Goal: Task Accomplishment & Management: Manage account settings

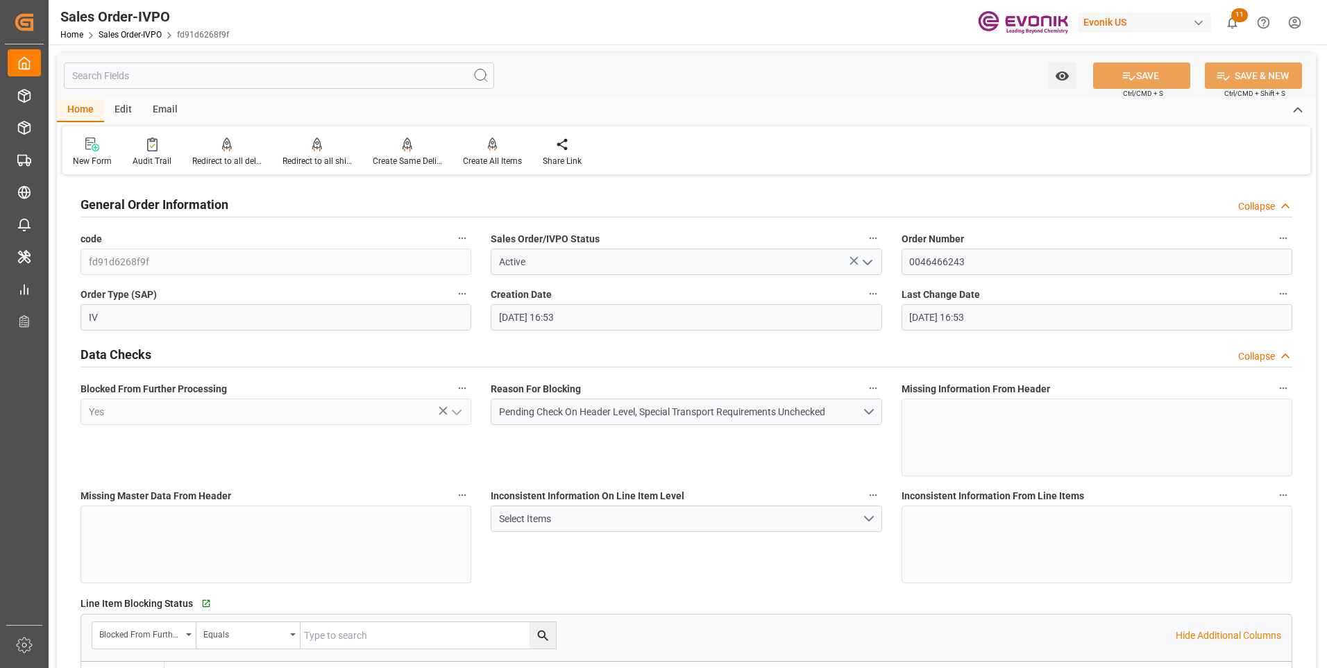
scroll to position [416, 0]
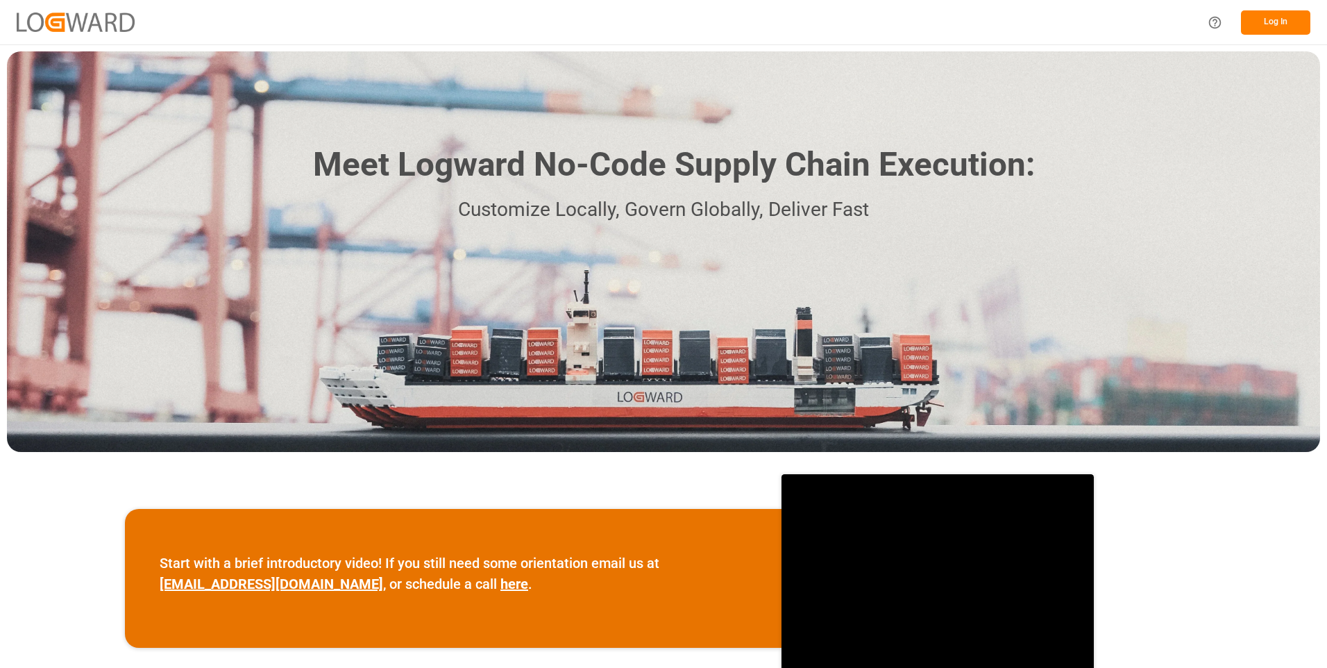
click at [1274, 20] on button "Log In" at bounding box center [1275, 22] width 69 height 24
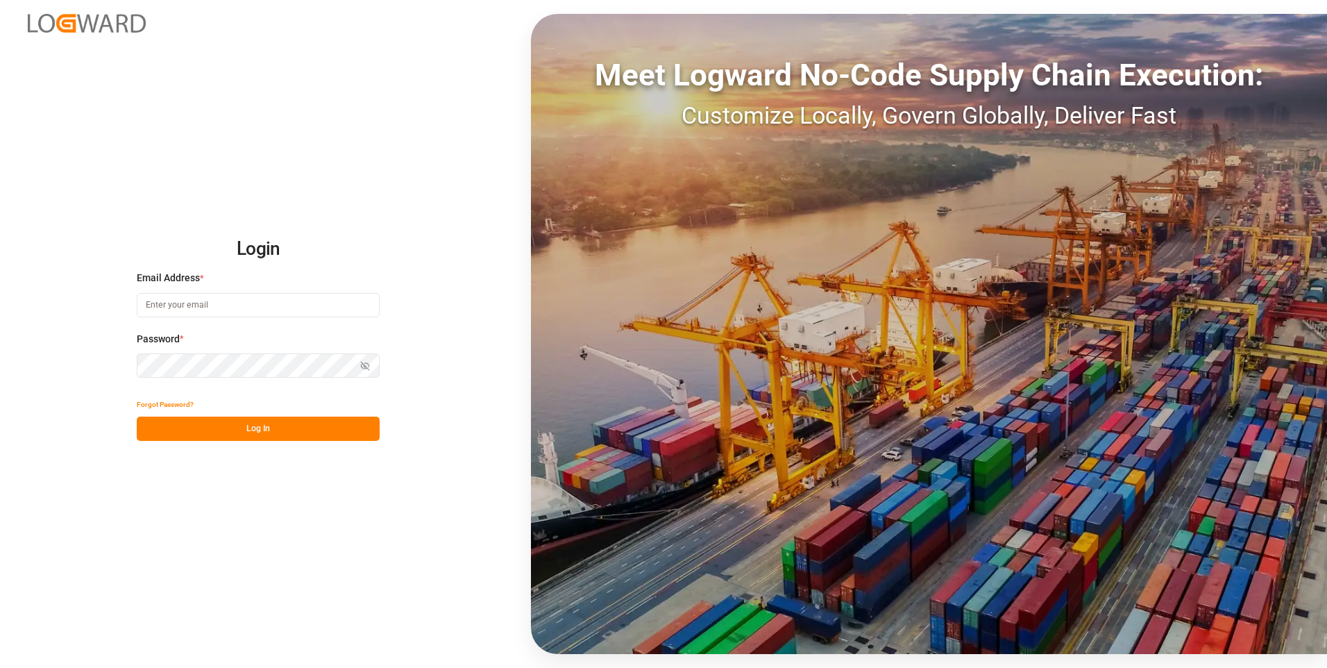
type input "julissa.then@leschaco.com"
click at [207, 433] on button "Log In" at bounding box center [258, 428] width 243 height 24
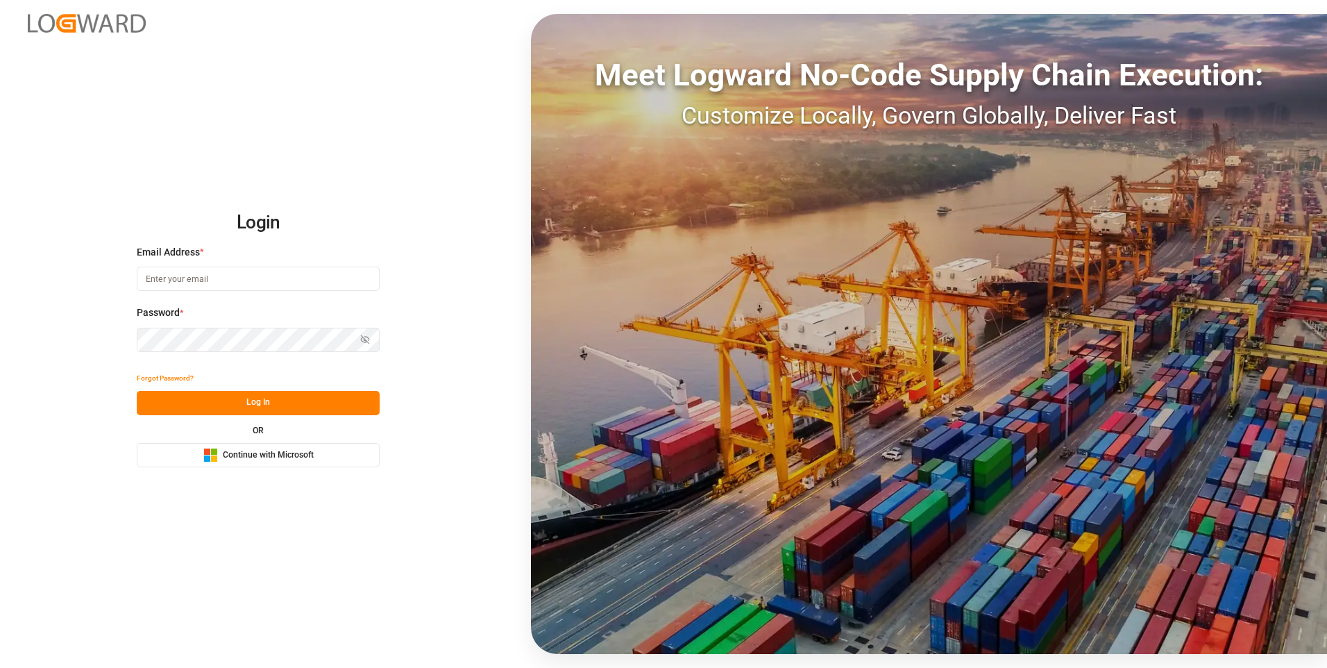
type input "julissa.then@leschaco.com"
click at [245, 402] on button "Log In" at bounding box center [258, 403] width 243 height 24
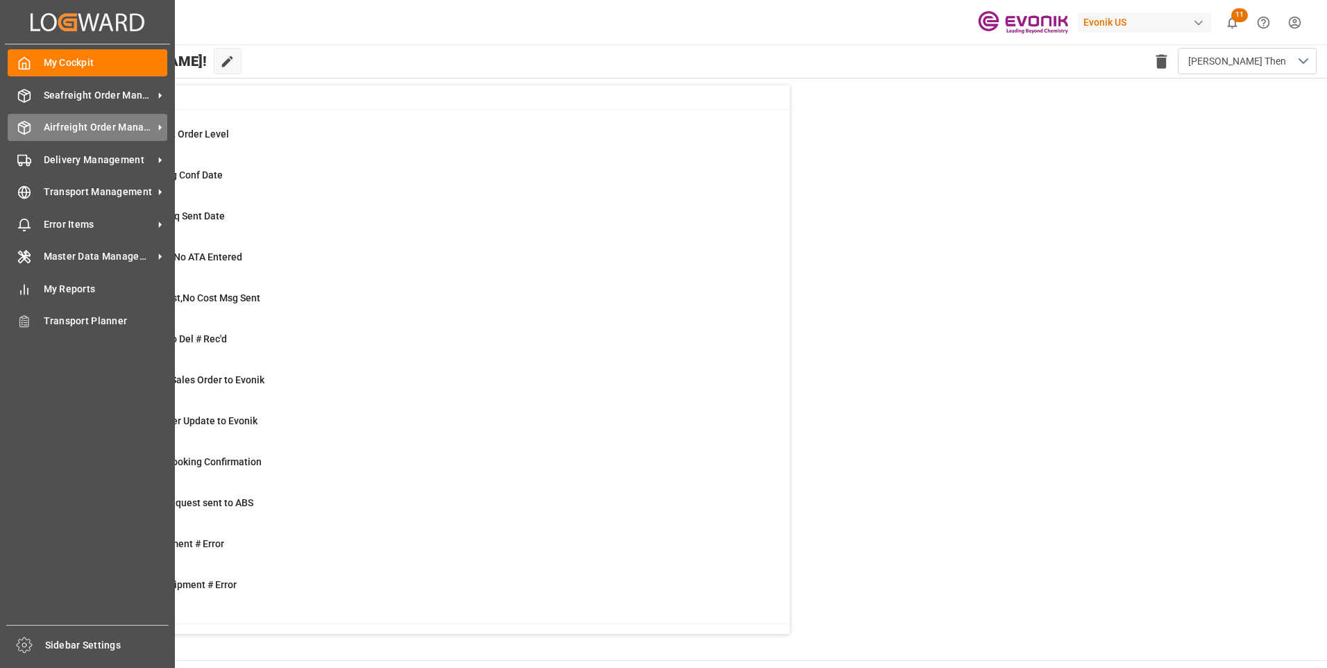
drag, startPoint x: 61, startPoint y: 133, endPoint x: 70, endPoint y: 132, distance: 9.1
click at [62, 133] on span "Airfreight Order Management" at bounding box center [99, 127] width 110 height 15
click at [59, 128] on span "Airfreight Order Management" at bounding box center [99, 127] width 110 height 15
drag, startPoint x: 18, startPoint y: 120, endPoint x: 74, endPoint y: 130, distance: 56.5
click at [74, 130] on div "Airfreight Order Management Airfreight Order Management" at bounding box center [88, 127] width 160 height 27
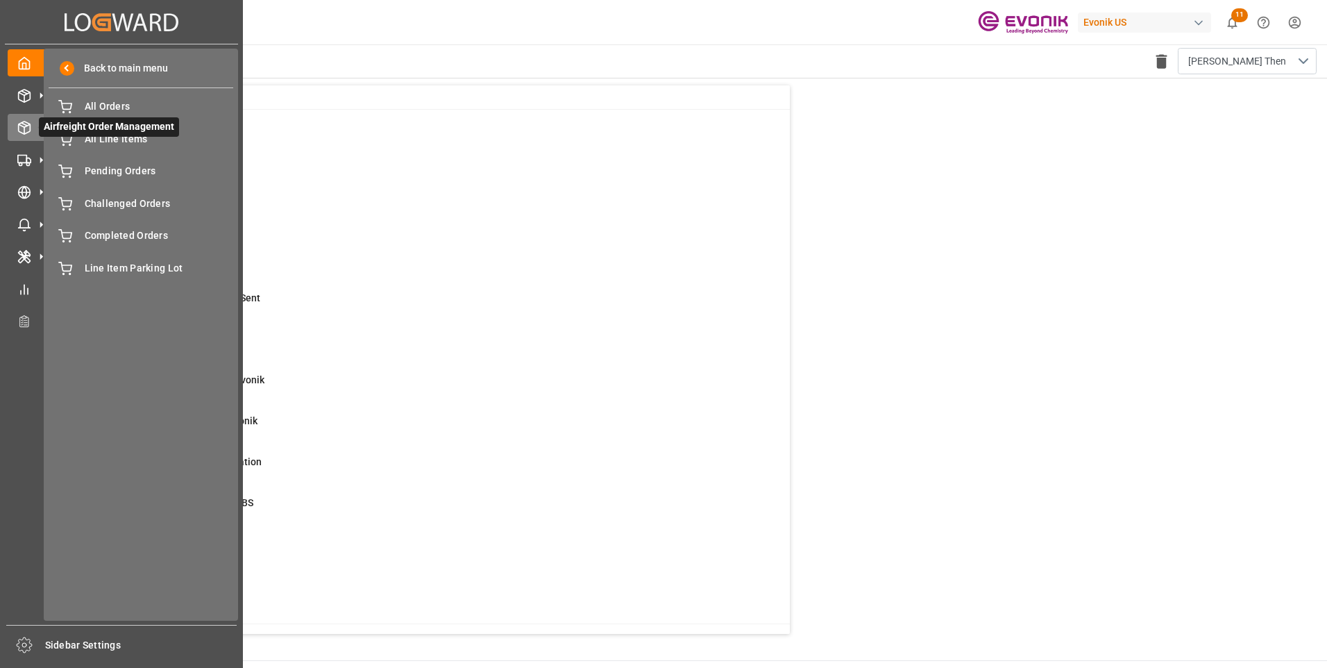
click at [78, 128] on span "Airfreight Order Management" at bounding box center [109, 126] width 140 height 19
click at [108, 104] on span "All Orders" at bounding box center [159, 106] width 149 height 15
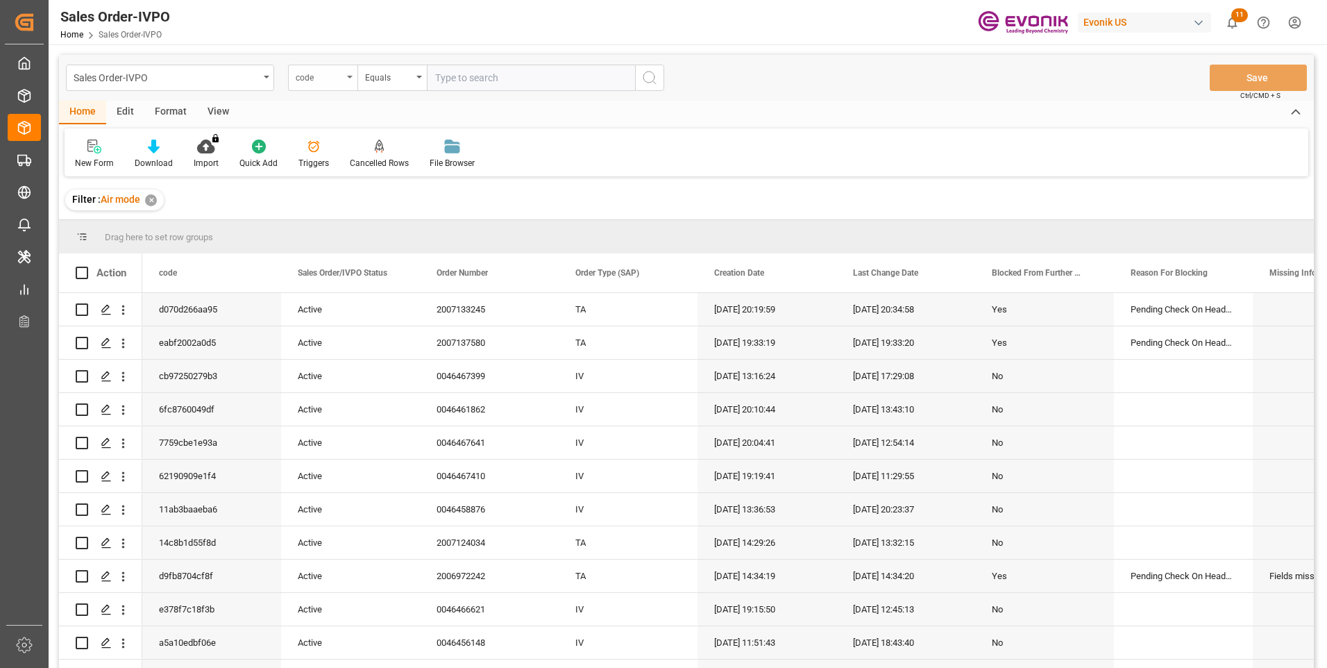
click at [320, 75] on div "code" at bounding box center [319, 76] width 47 height 16
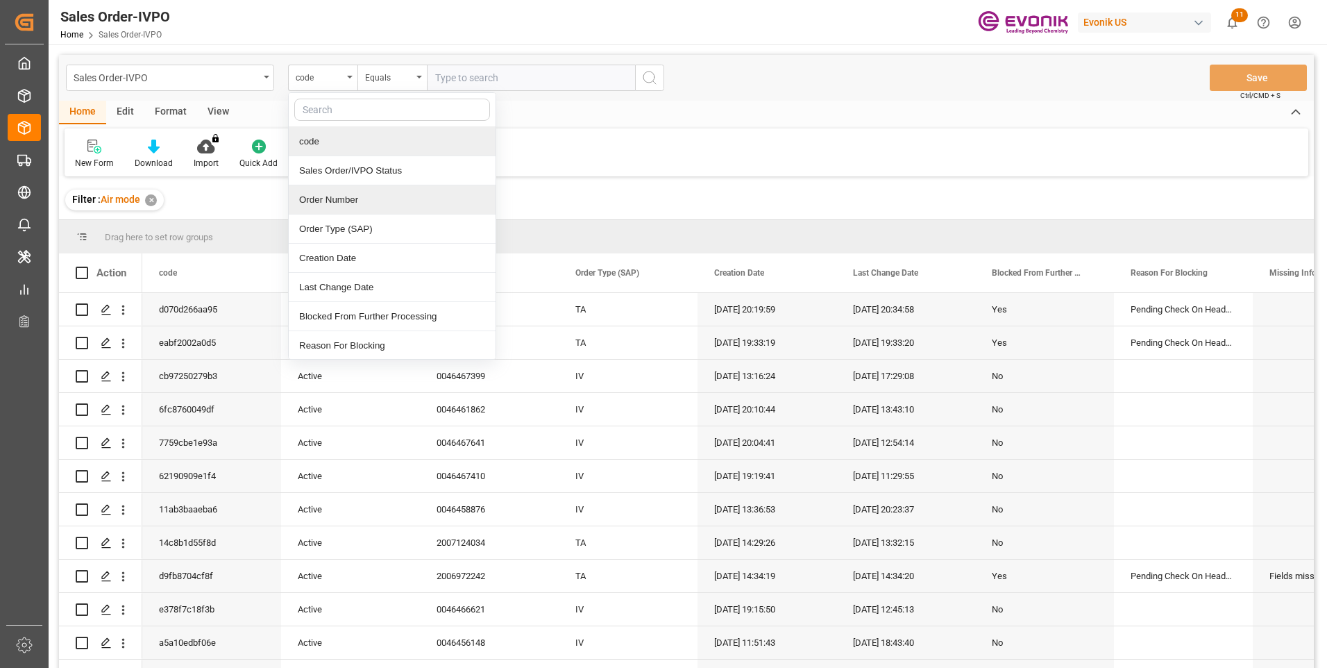
click at [339, 201] on div "Order Number" at bounding box center [392, 199] width 207 height 29
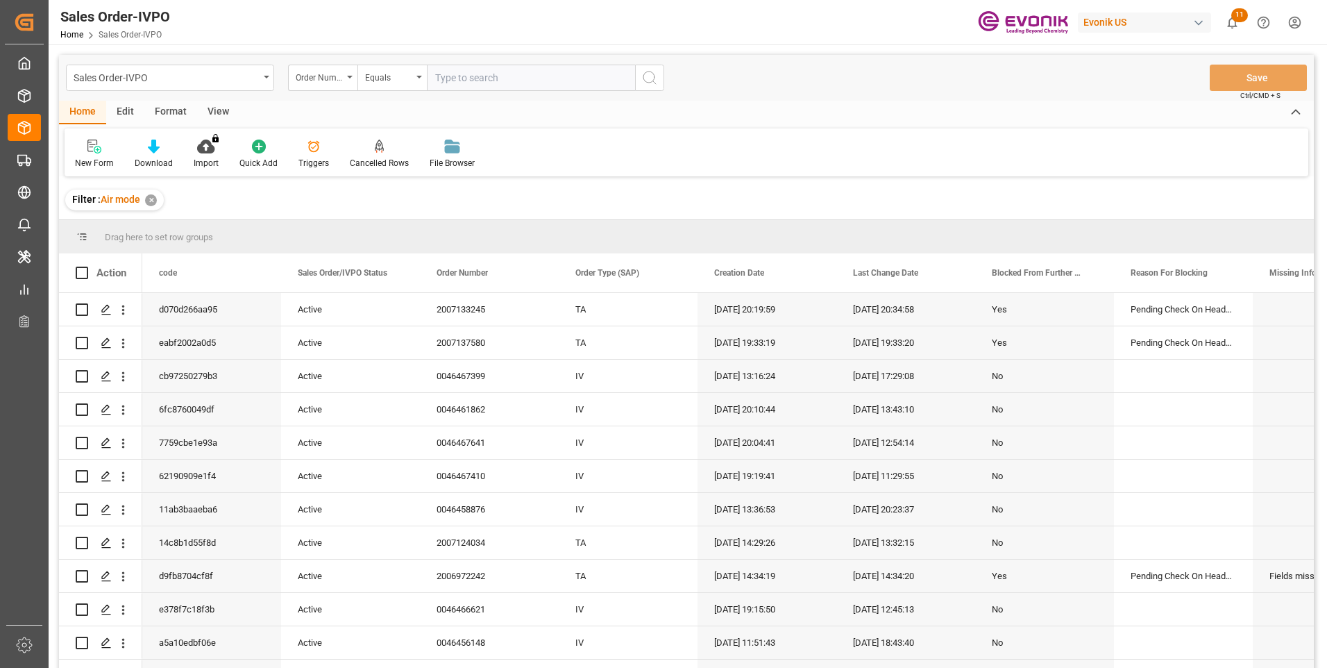
click at [472, 76] on input "text" at bounding box center [531, 78] width 208 height 26
click at [523, 80] on input "text" at bounding box center [531, 78] width 208 height 26
click at [561, 17] on div "Sales Order-IVPO Home Sales Order-IVPO Evonik US 11 Notifications Only show unr…" at bounding box center [683, 22] width 1288 height 44
click at [465, 78] on input "text" at bounding box center [531, 78] width 208 height 26
paste input "2007133245"
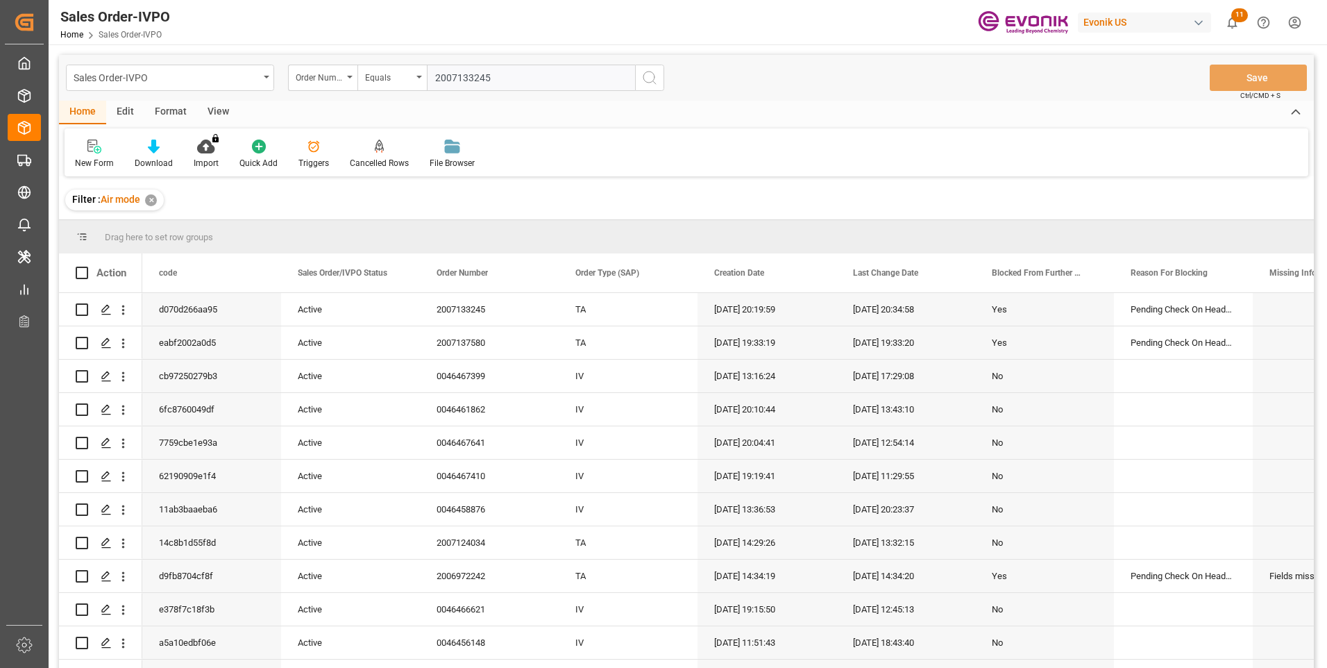
type input "2007133245"
click at [648, 85] on icon "search button" at bounding box center [649, 77] width 17 height 17
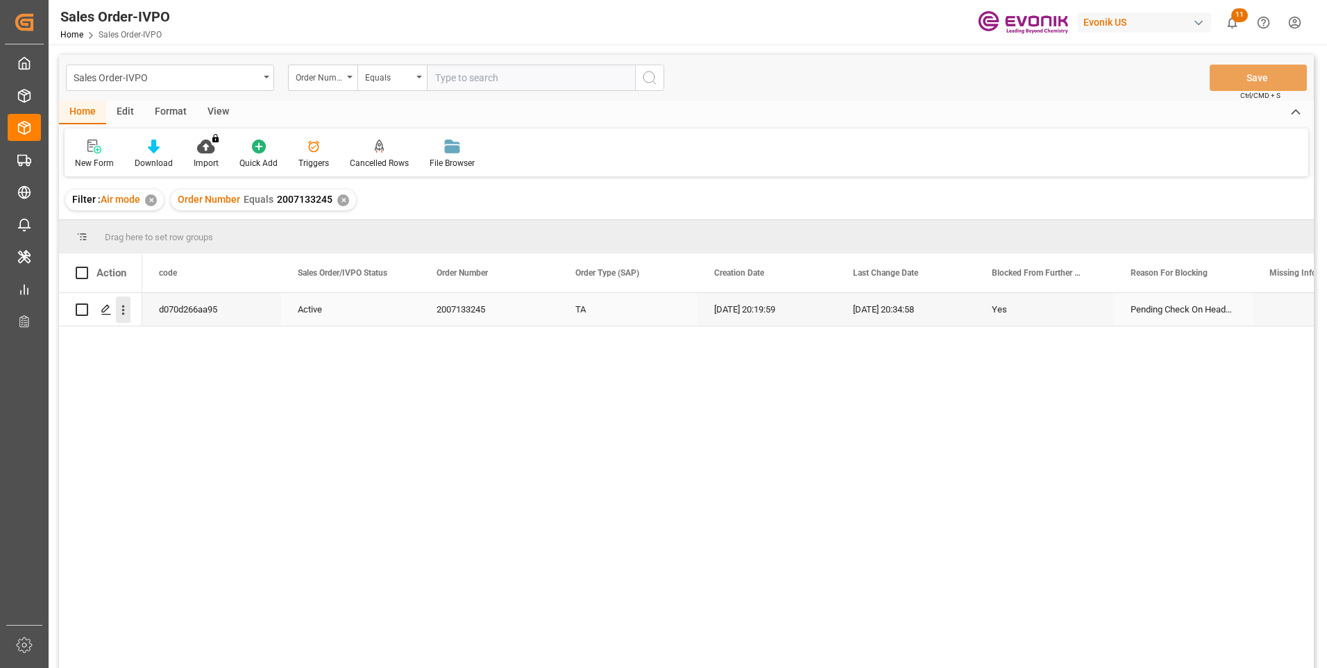
click at [123, 307] on icon "open menu" at bounding box center [123, 310] width 3 height 10
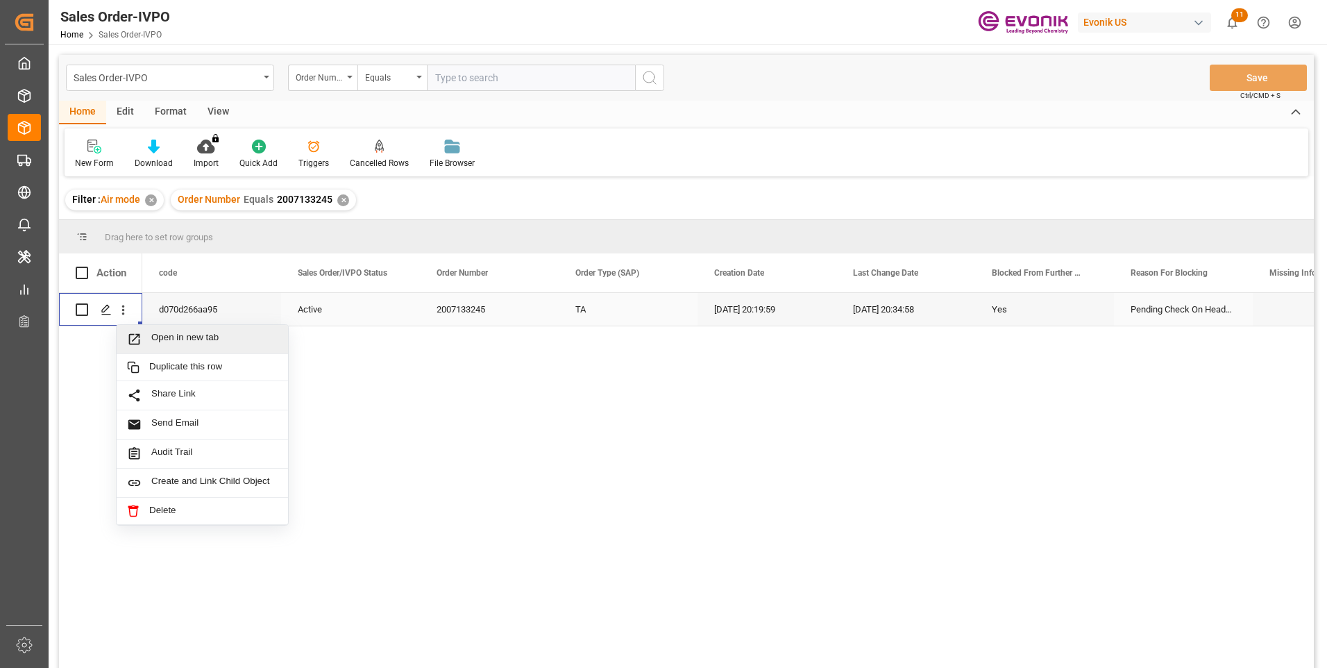
click at [208, 340] on span "Open in new tab" at bounding box center [214, 339] width 126 height 15
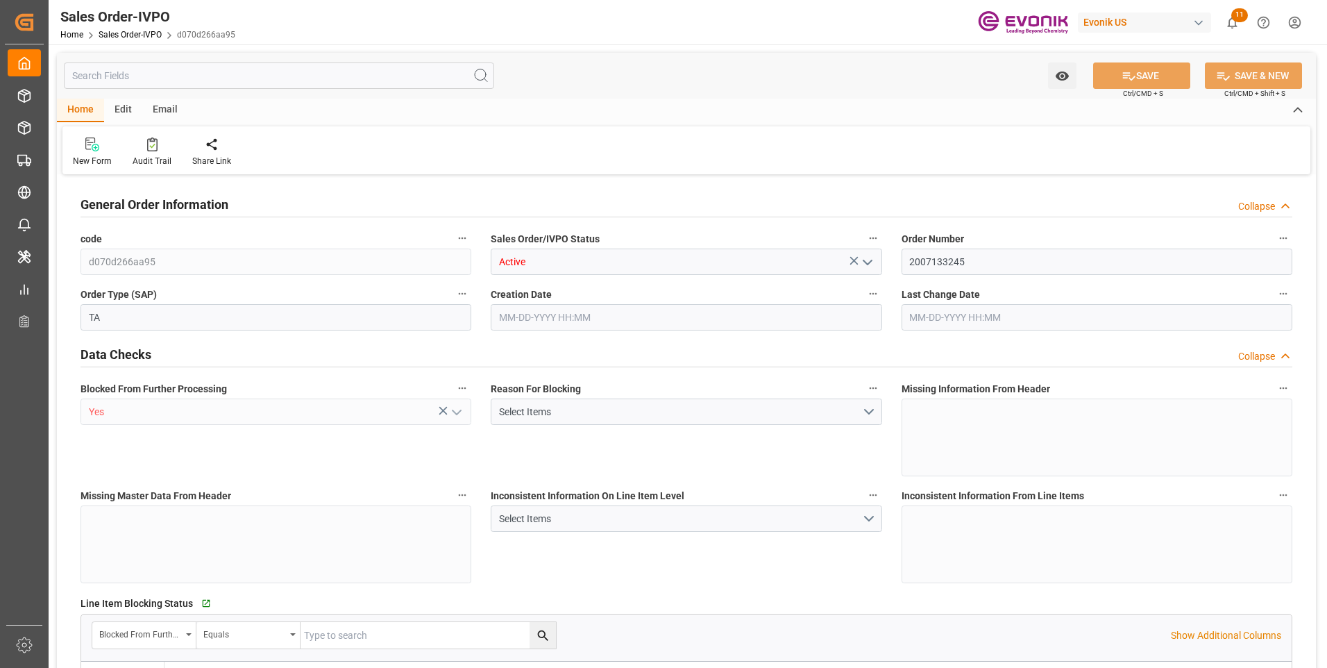
type input "INBOM"
type input "1429.5"
type input "1"
type input "42.2"
type input "08-14-2025 20:19"
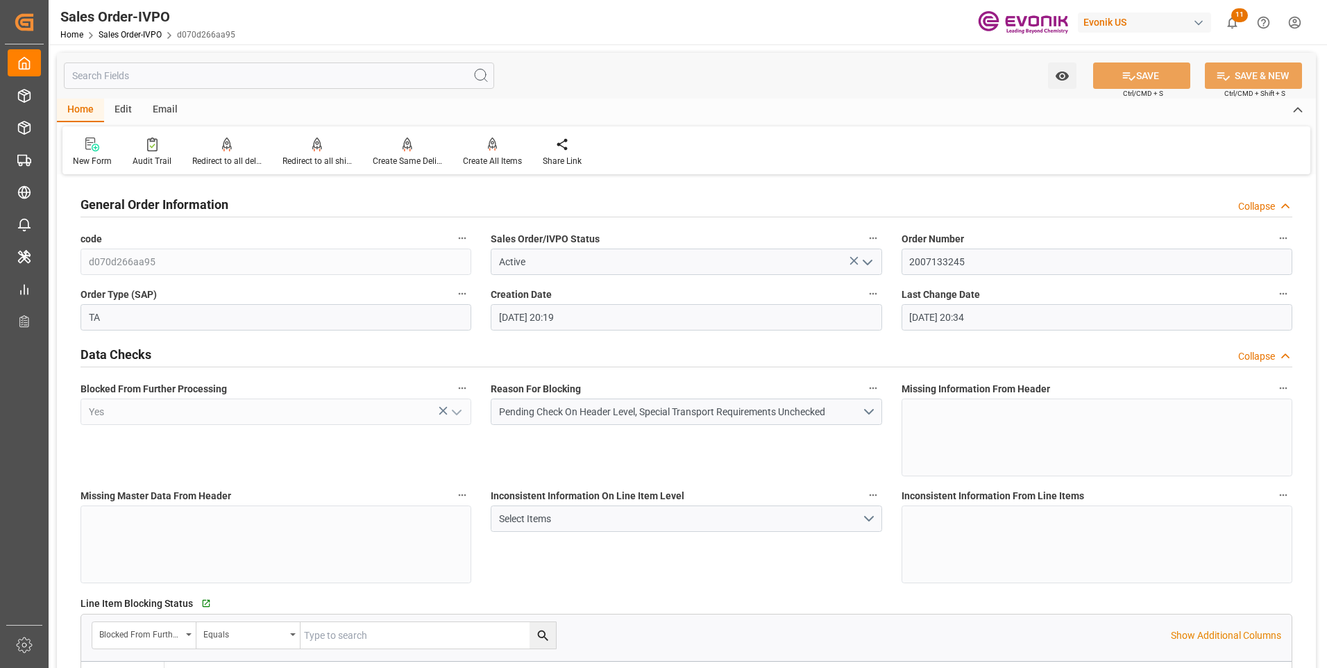
type input "08-14-2025 20:34"
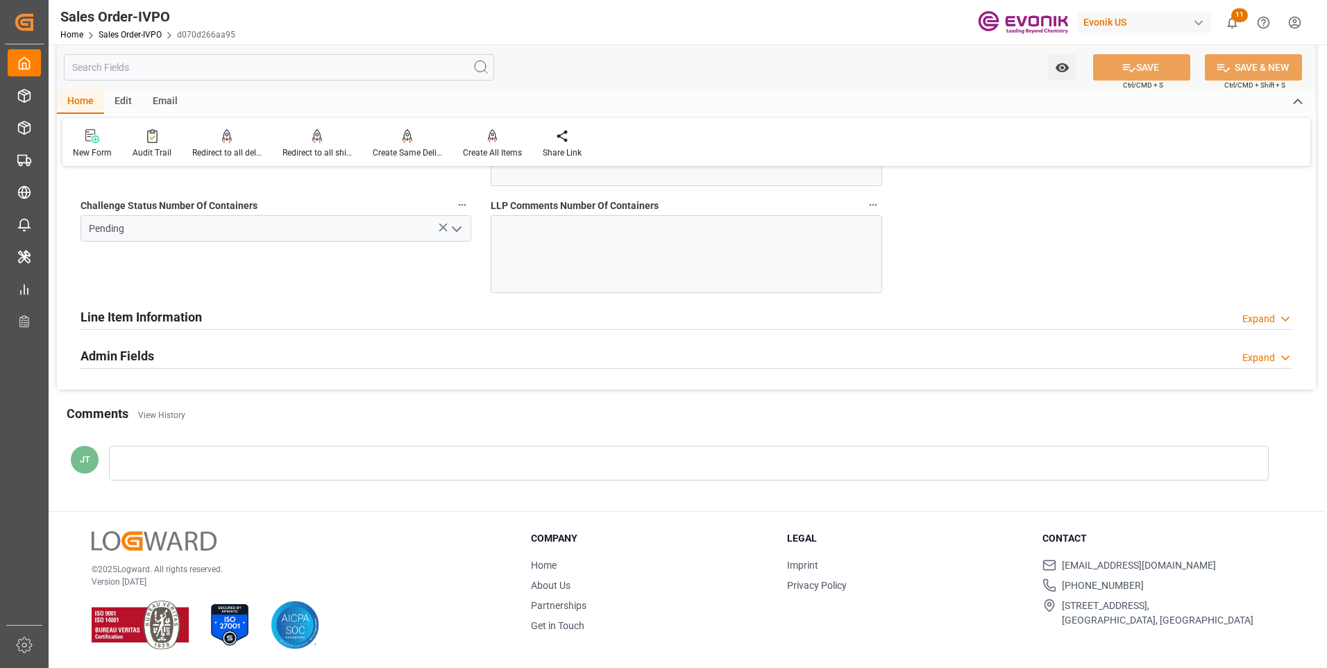
scroll to position [2707, 0]
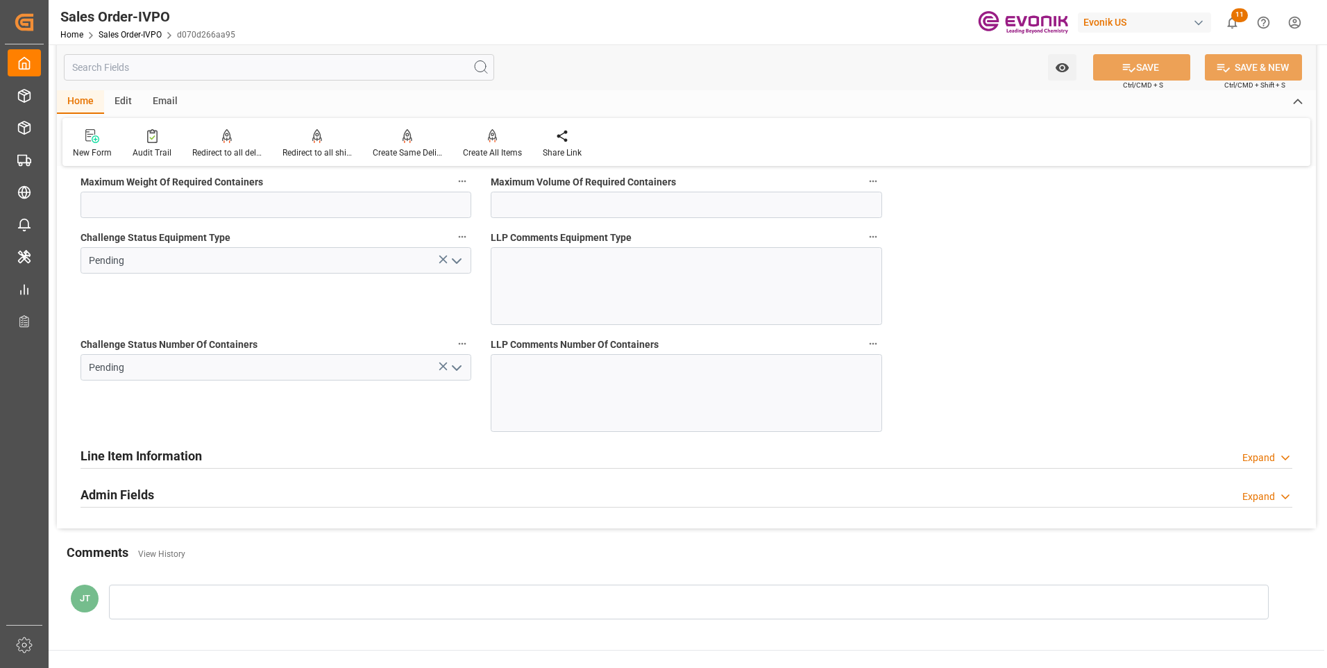
click at [457, 366] on icon "open menu" at bounding box center [456, 368] width 17 height 17
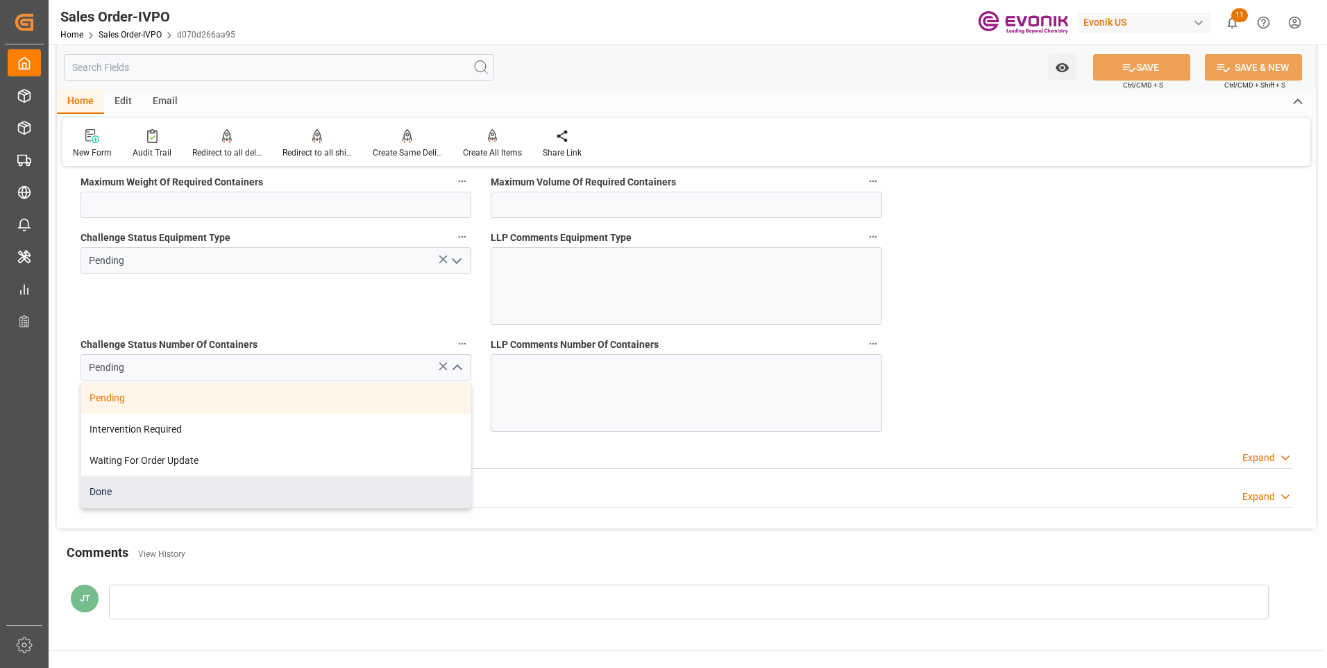
click at [166, 484] on div "Done" at bounding box center [275, 491] width 389 height 31
type input "Done"
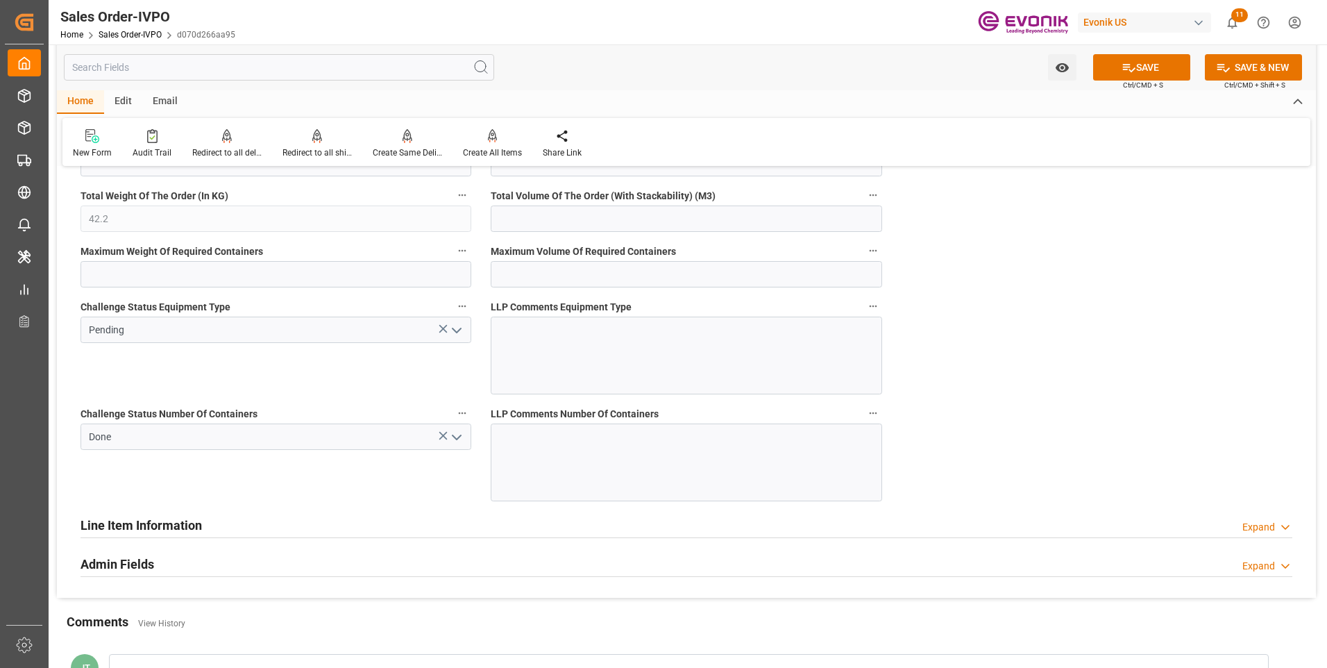
scroll to position [2499, 0]
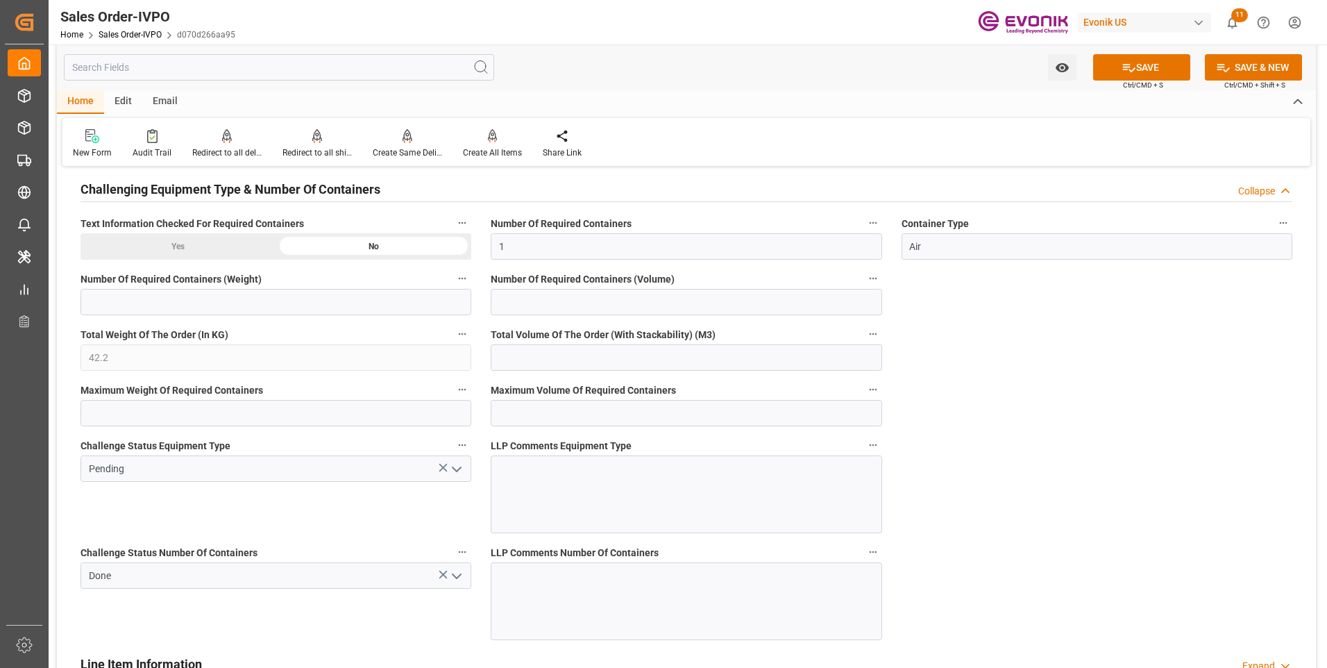
click at [457, 467] on icon "open menu" at bounding box center [456, 469] width 17 height 17
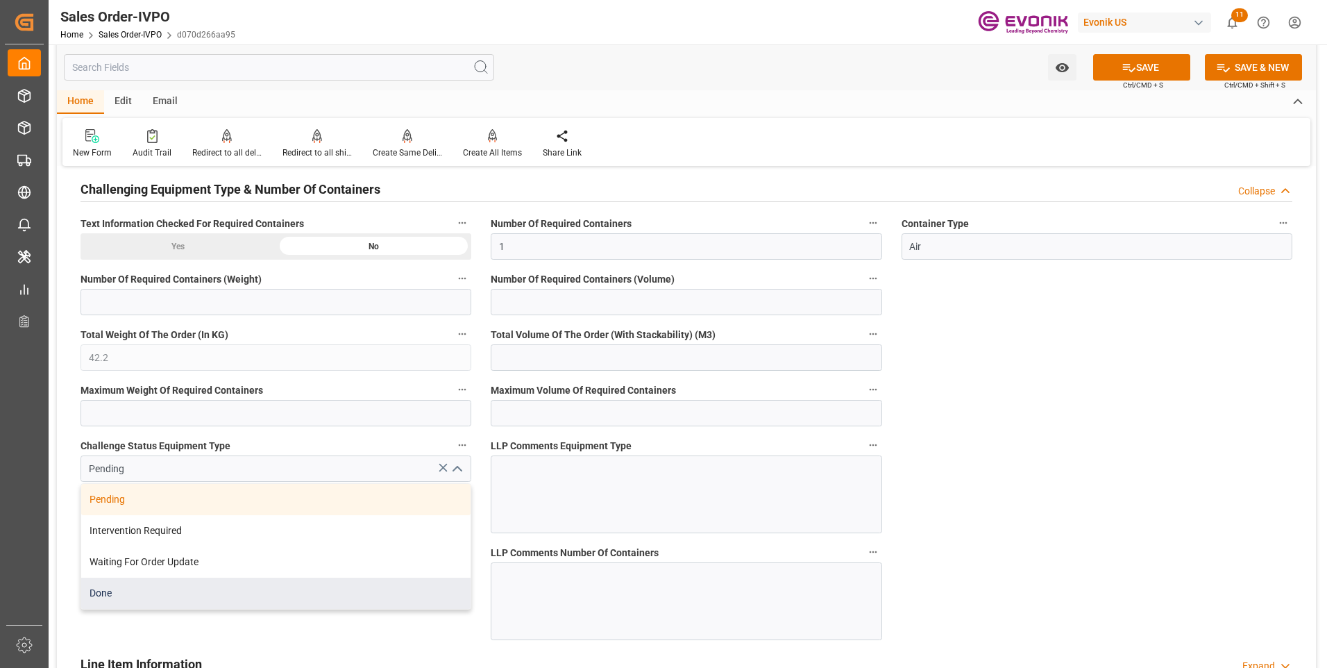
click at [144, 589] on div "Done" at bounding box center [275, 593] width 389 height 31
type input "Done"
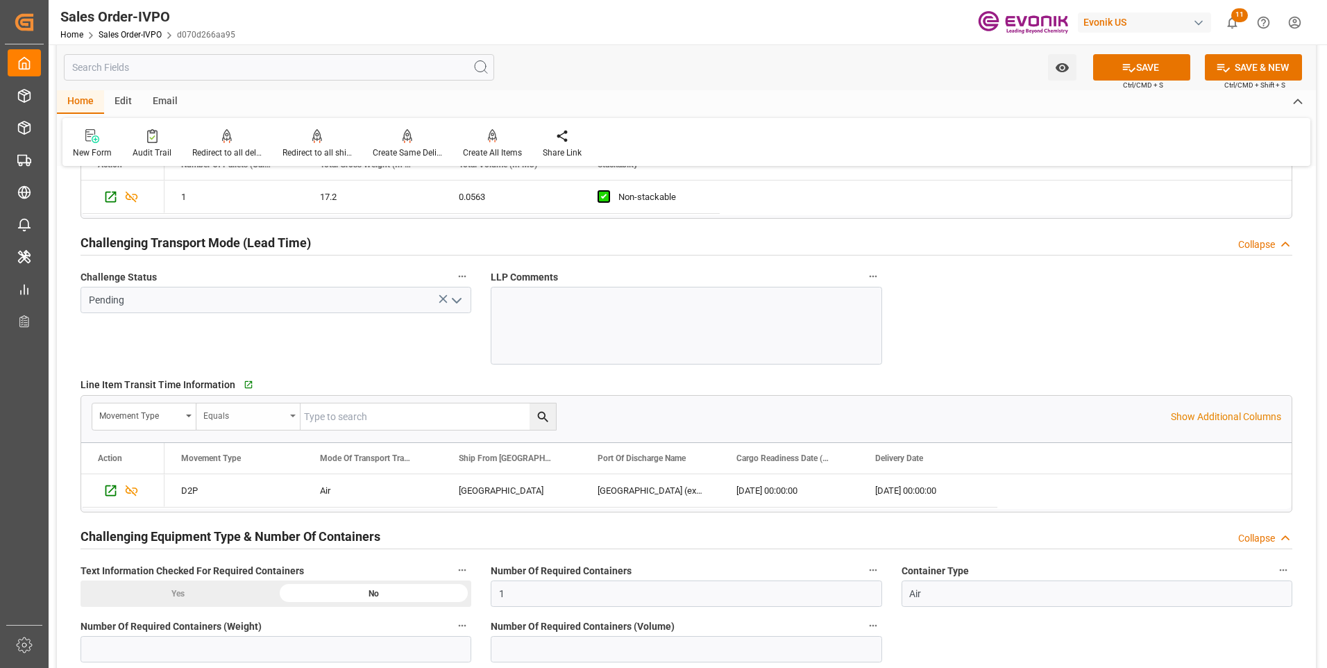
scroll to position [2082, 0]
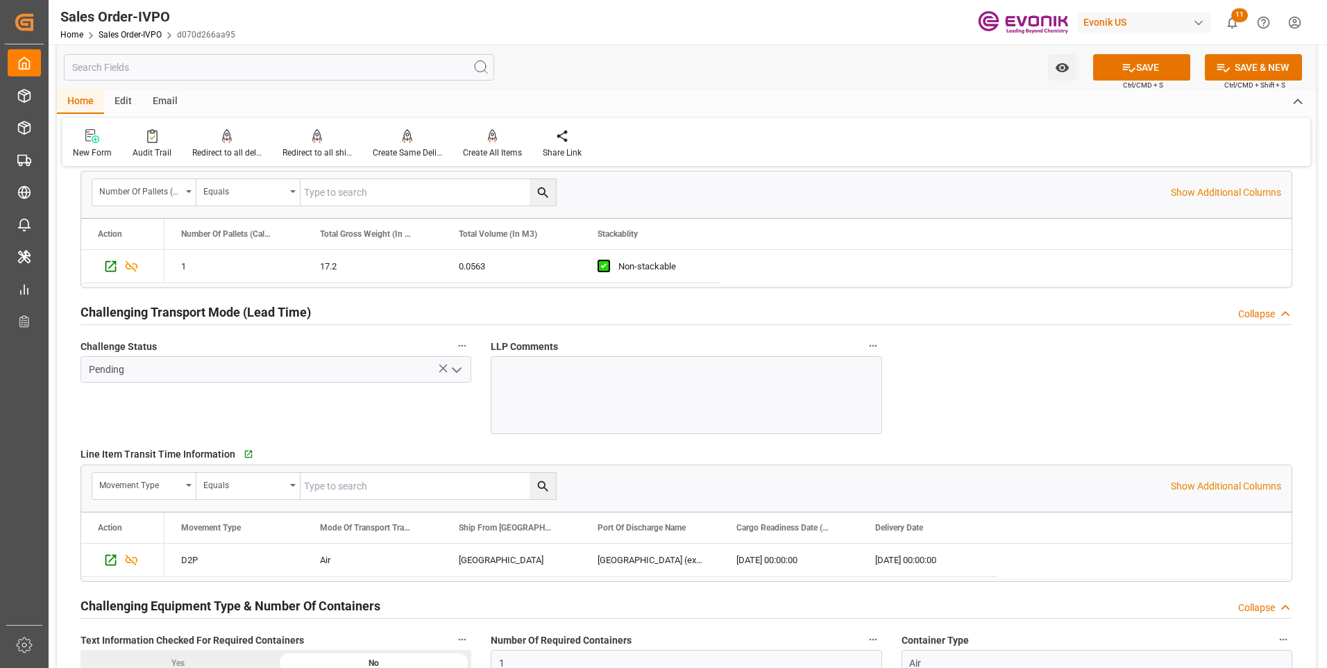
click at [451, 366] on icon "open menu" at bounding box center [456, 370] width 17 height 17
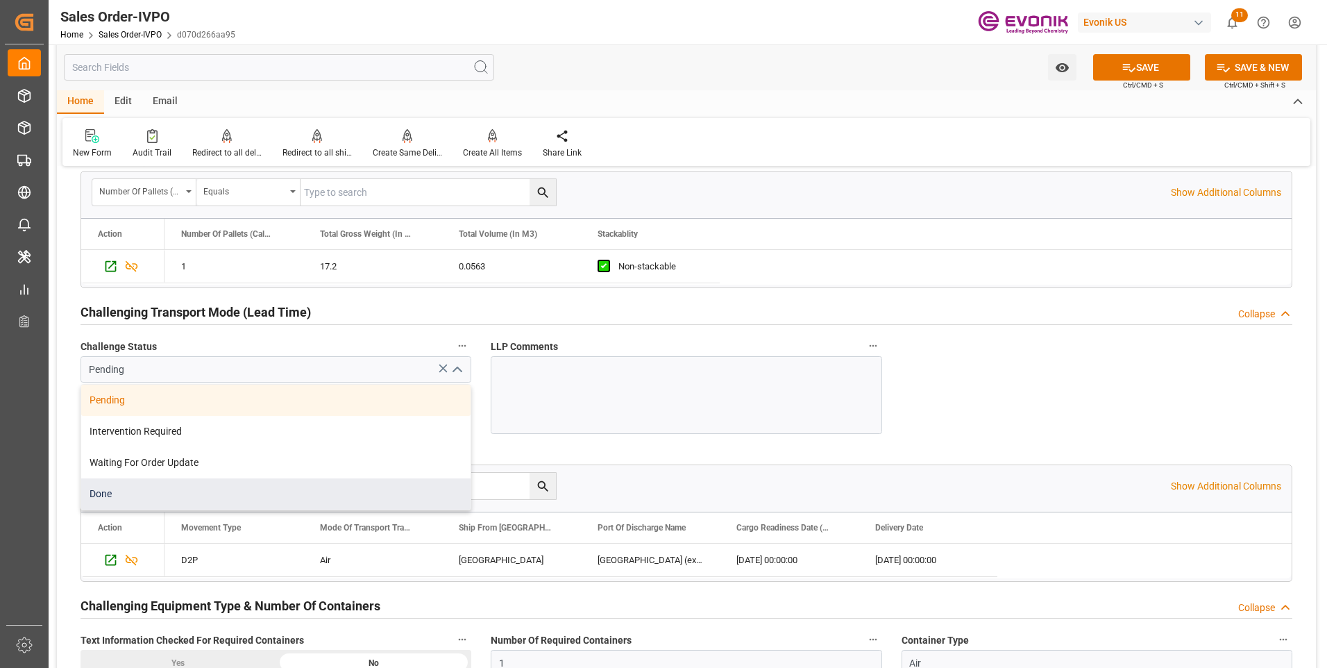
click at [124, 494] on div "Done" at bounding box center [275, 493] width 389 height 31
type input "Done"
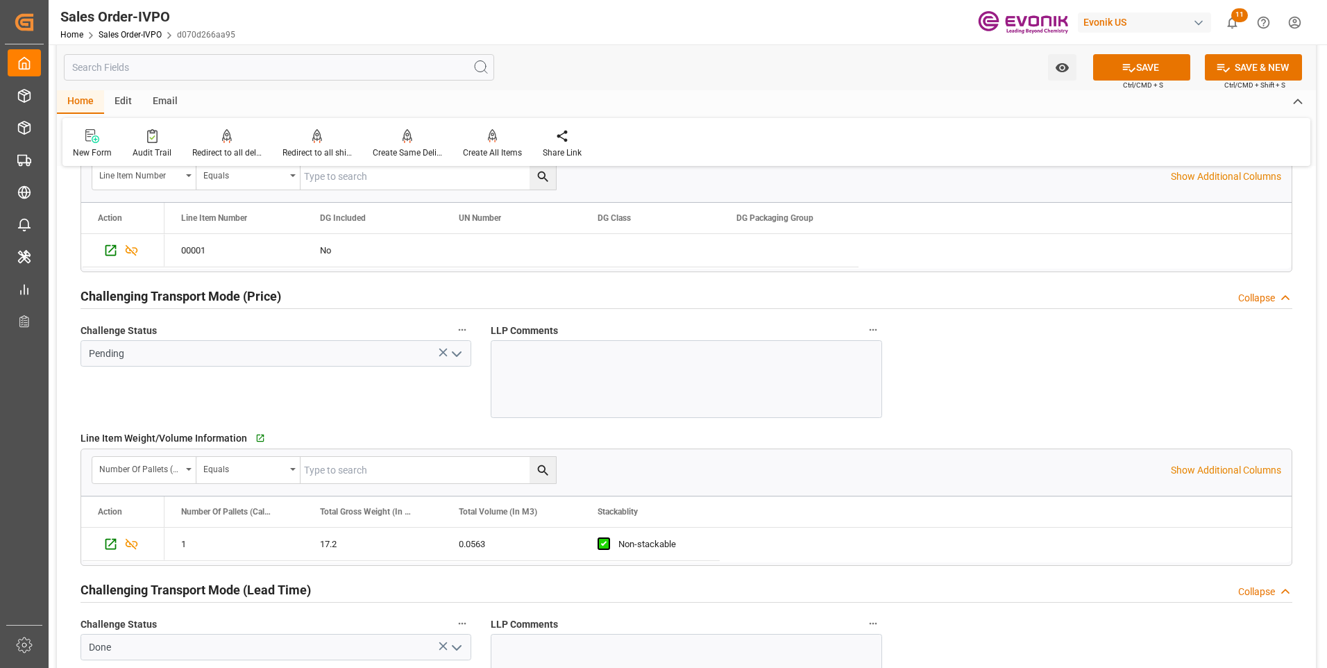
scroll to position [1666, 0]
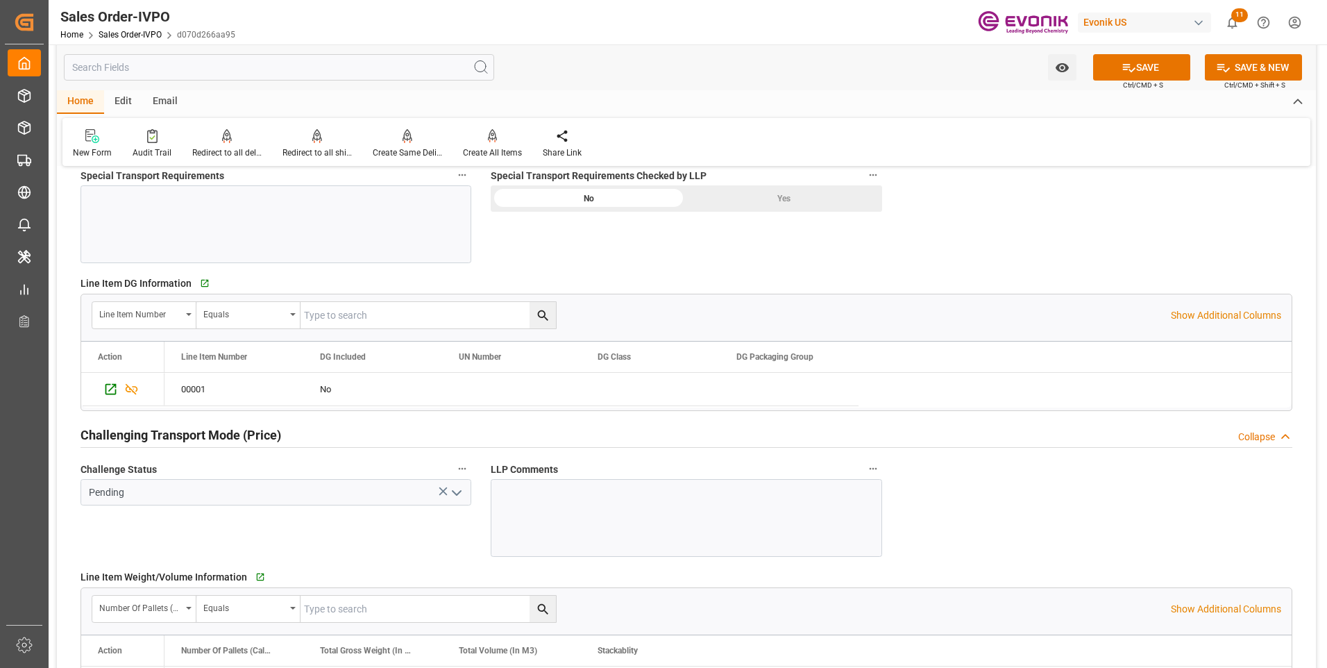
click at [455, 498] on icon "open menu" at bounding box center [456, 492] width 17 height 17
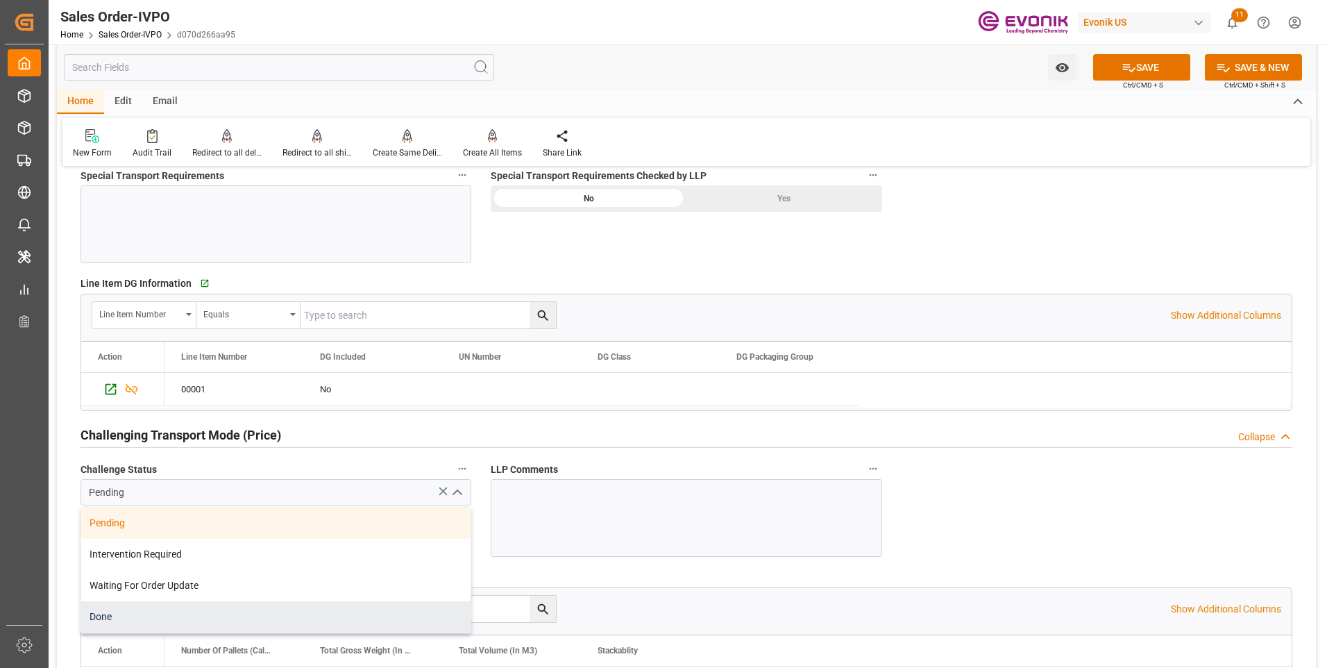
click at [120, 623] on div "Done" at bounding box center [275, 616] width 389 height 31
type input "Done"
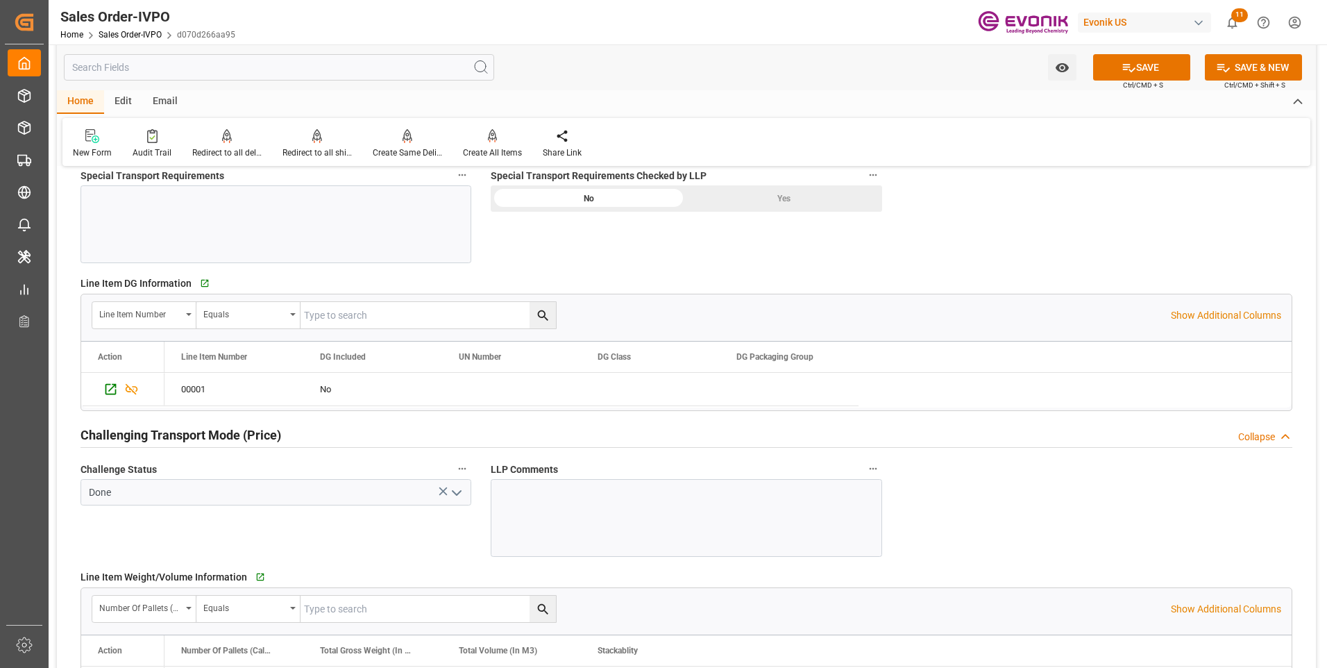
click at [799, 194] on div "Yes" at bounding box center [784, 198] width 196 height 26
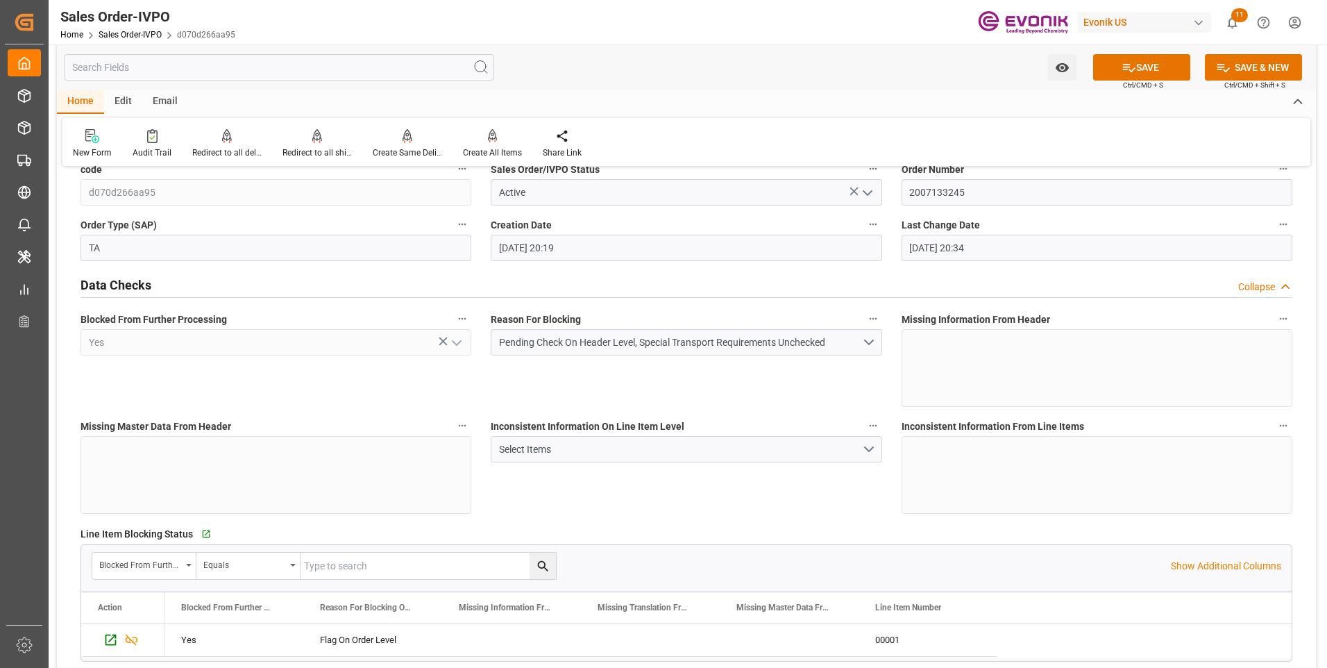
scroll to position [0, 0]
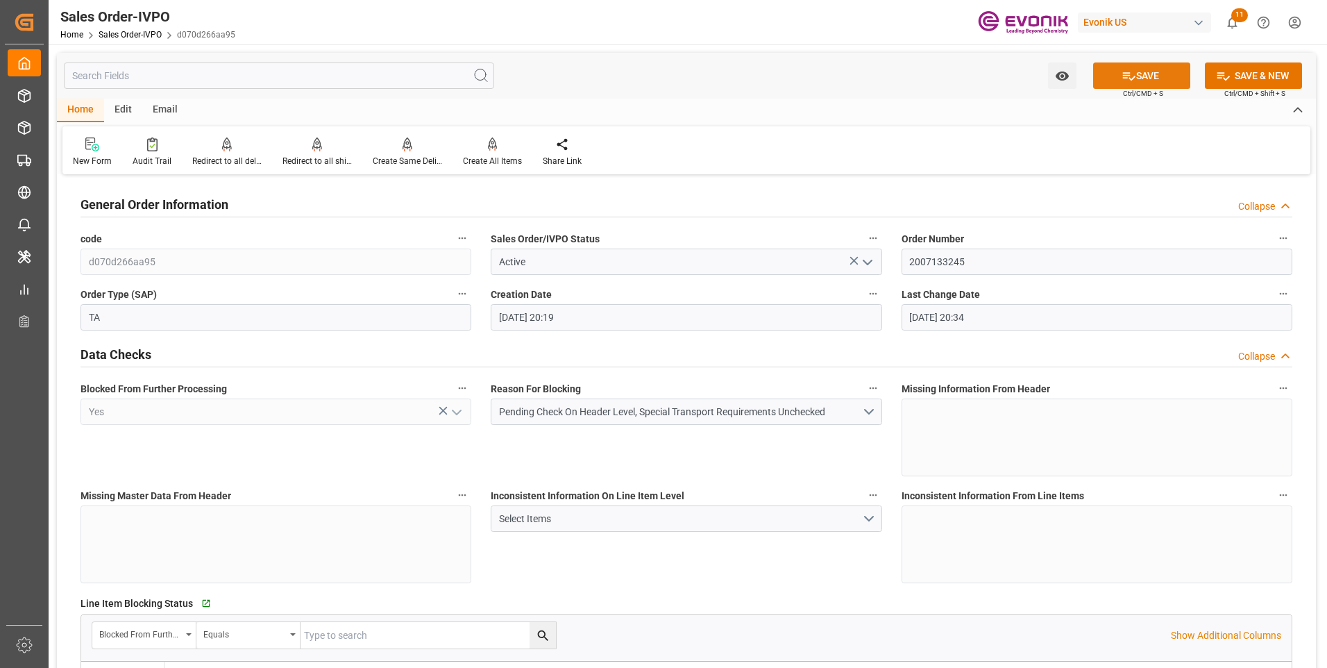
click at [1149, 76] on button "SAVE" at bounding box center [1141, 75] width 97 height 26
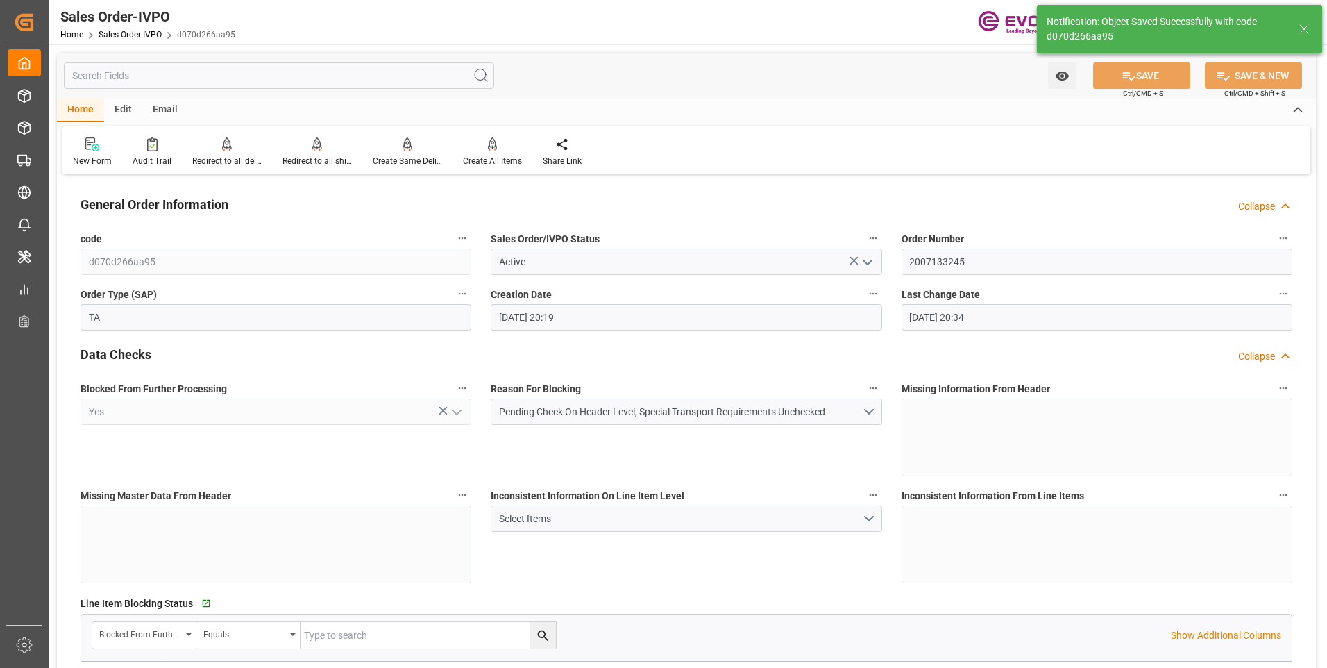
type input "08-15-2025 13:49"
type input "No"
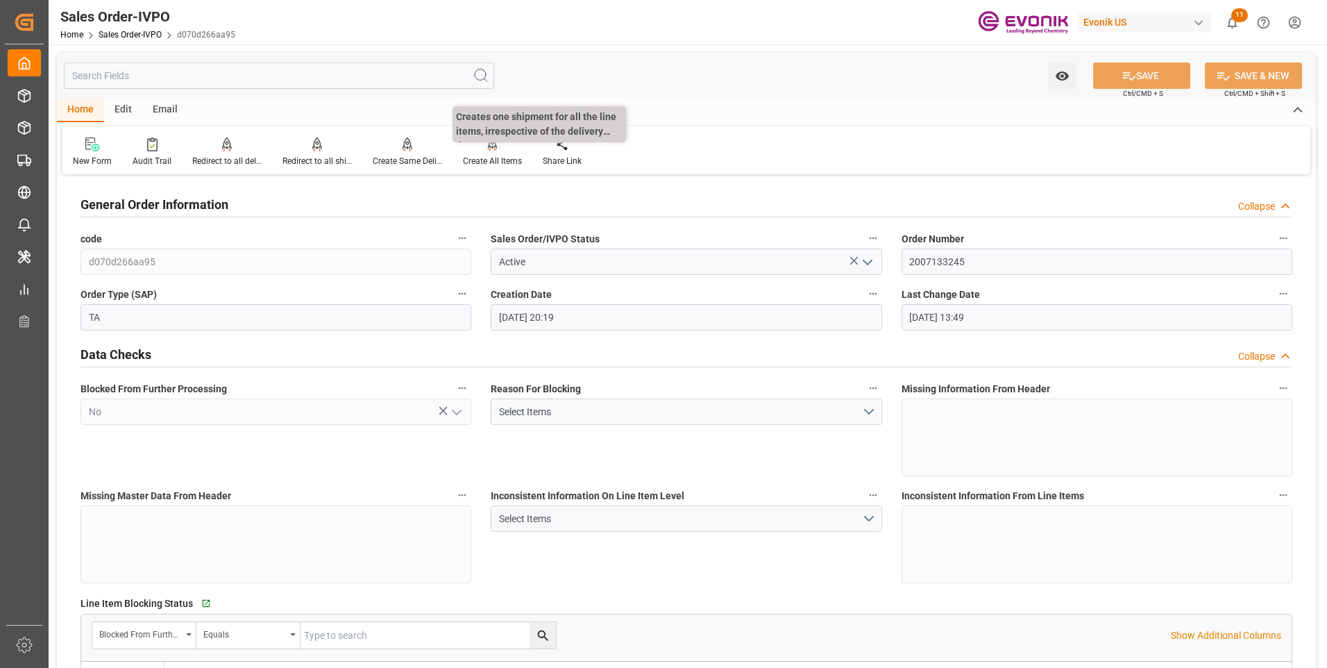
click at [504, 149] on div at bounding box center [492, 144] width 59 height 15
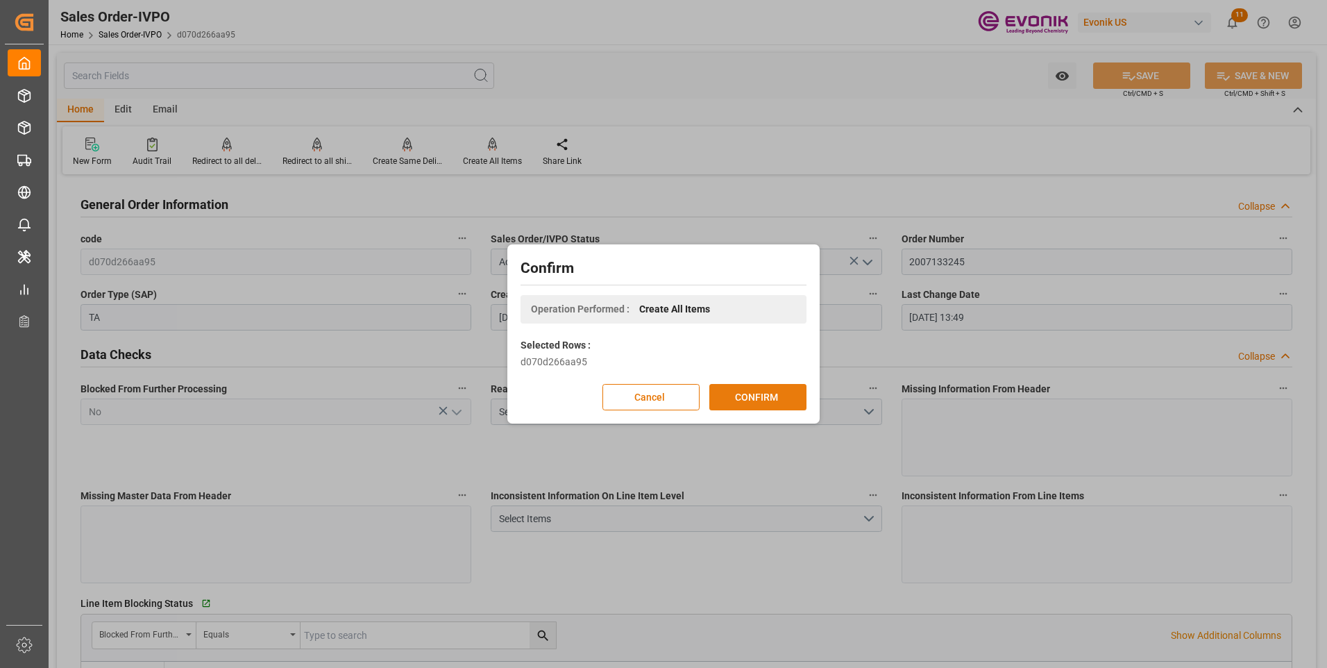
click at [755, 402] on button "CONFIRM" at bounding box center [757, 397] width 97 height 26
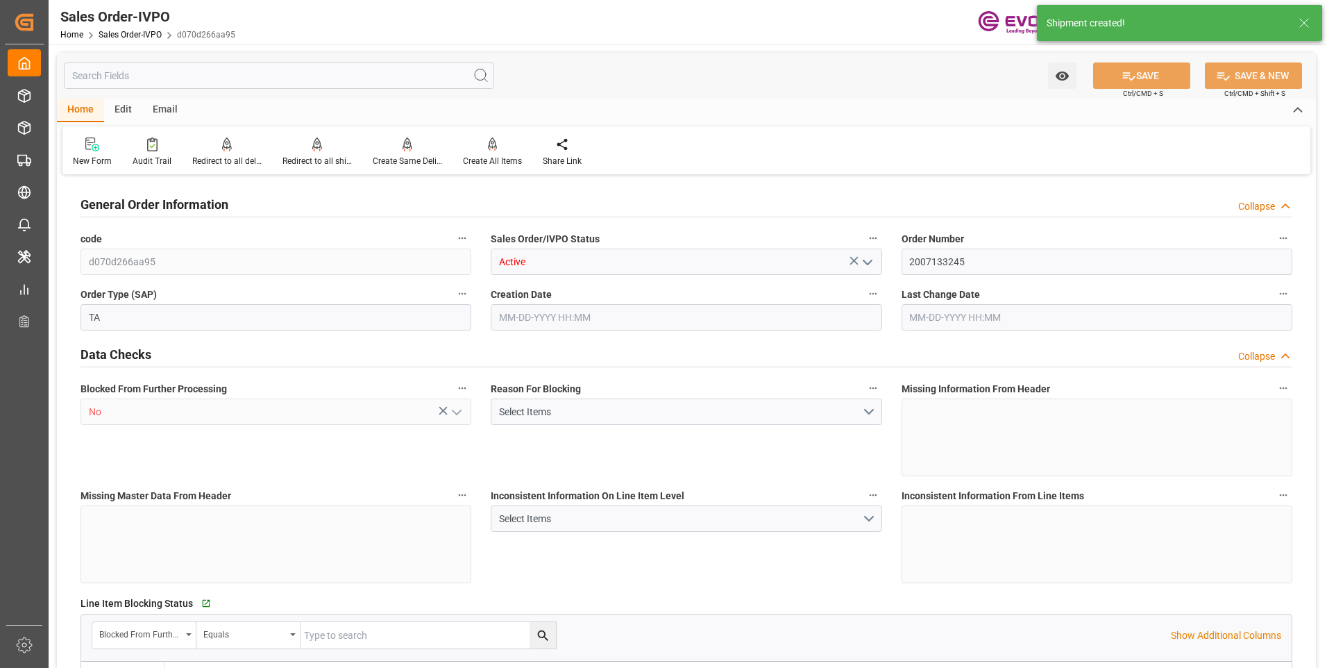
type input "INBOM"
type input "1429.5"
type input "1"
type input "42.2"
type input "08-14-2025 20:19"
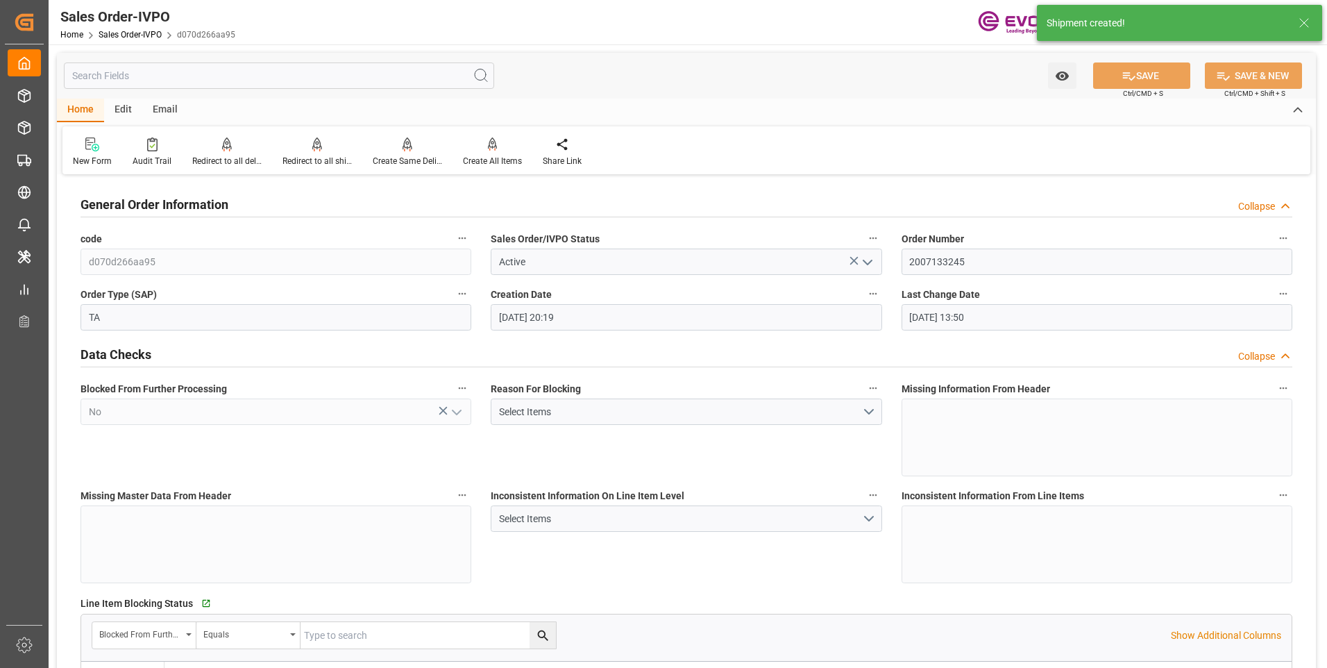
type input "[DATE] 13:50"
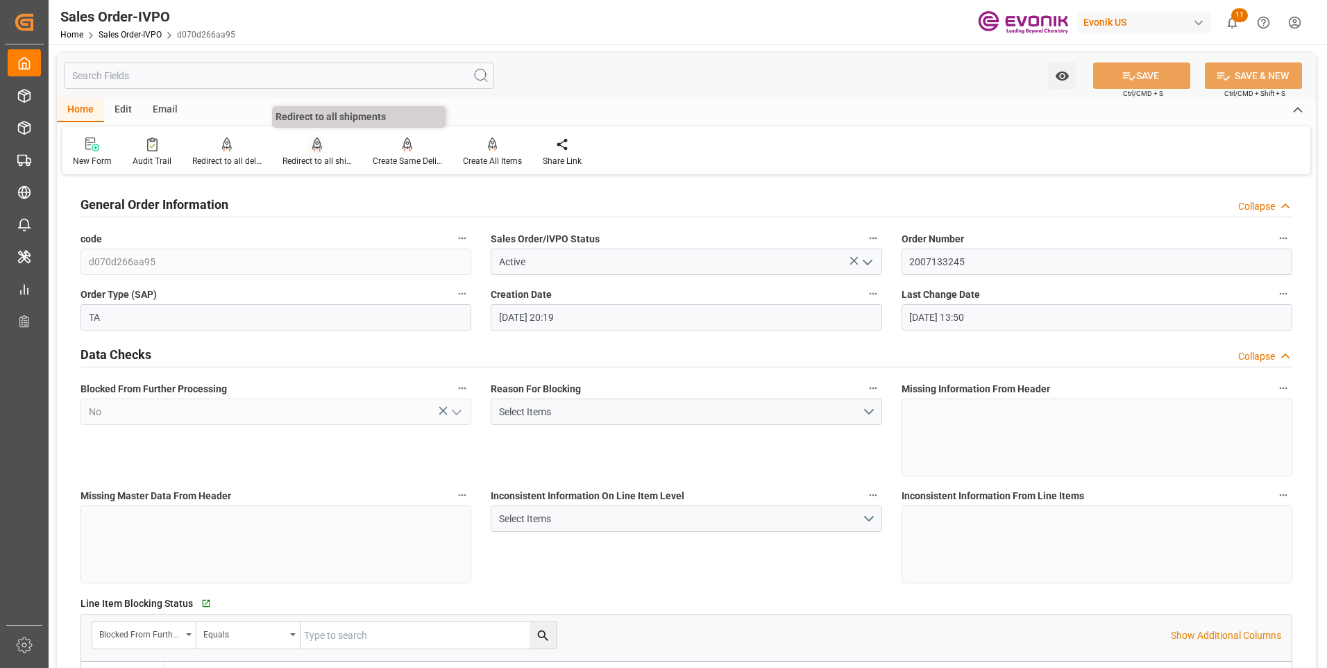
click at [318, 158] on div "Redirect to all shipments" at bounding box center [317, 161] width 69 height 12
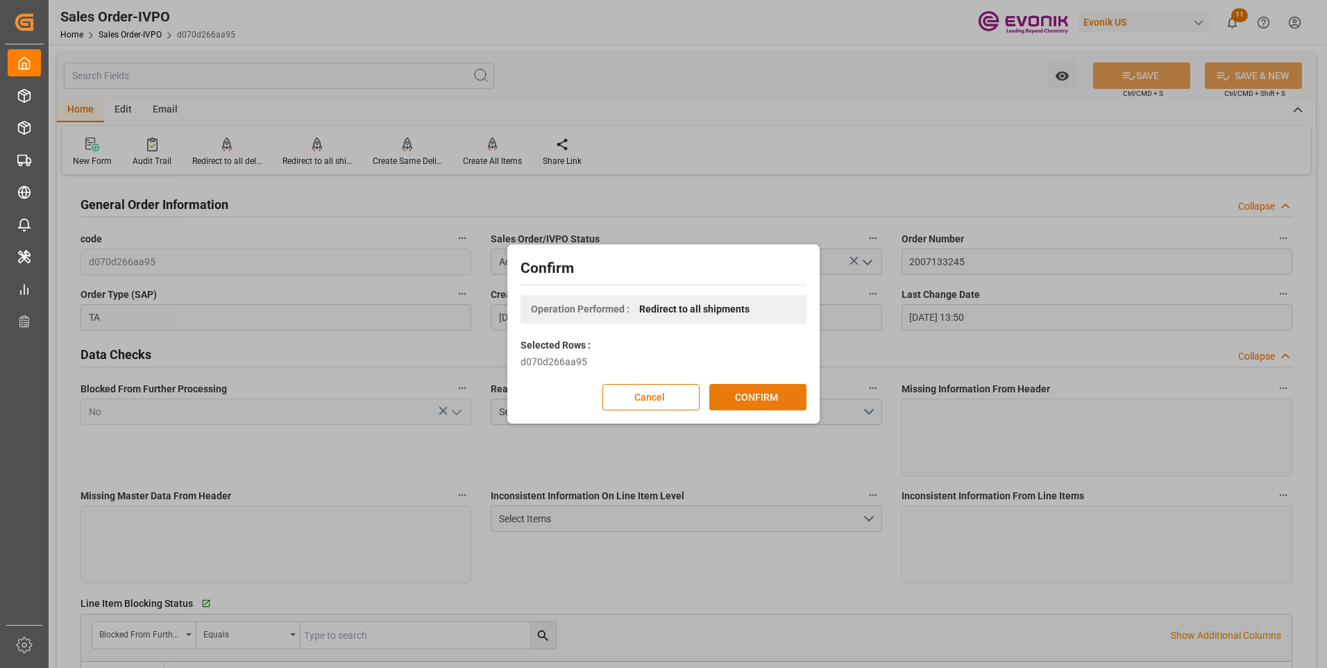
click at [744, 396] on button "CONFIRM" at bounding box center [757, 397] width 97 height 26
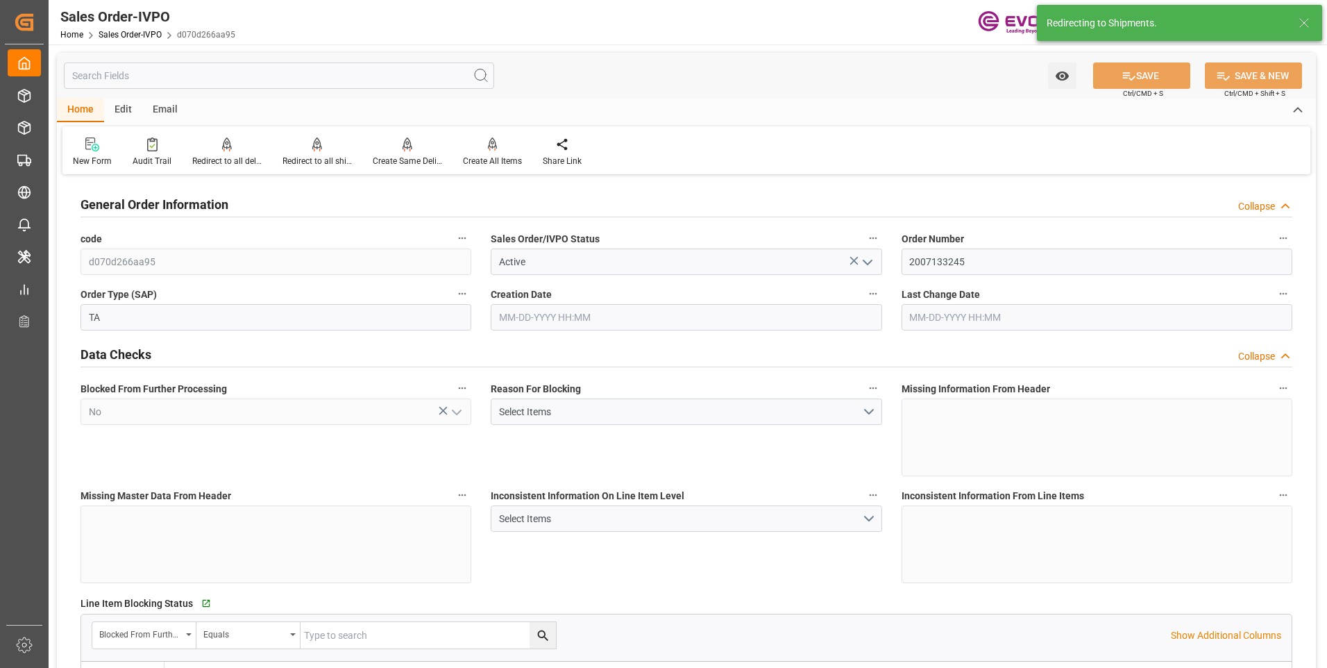
type input "08-14-2025 20:19"
type input "[DATE] 13:50"
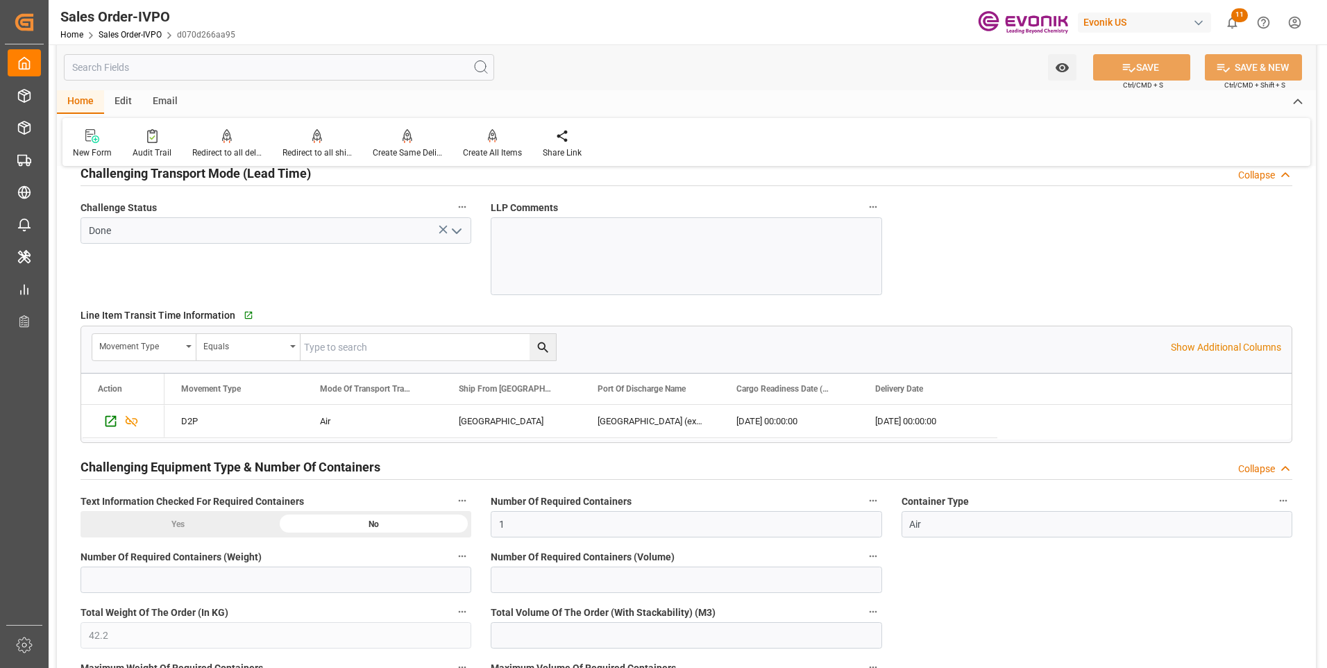
scroll to position [2291, 0]
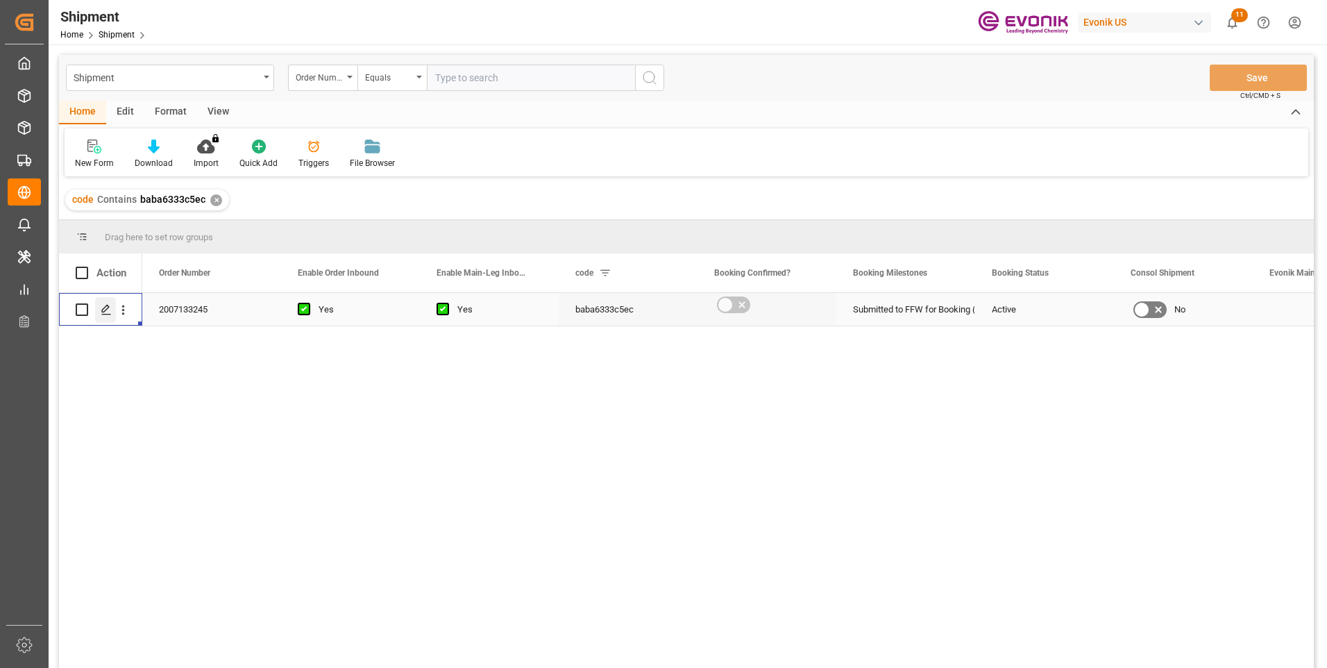
click at [108, 305] on icon "Press SPACE to select this row." at bounding box center [106, 309] width 11 height 11
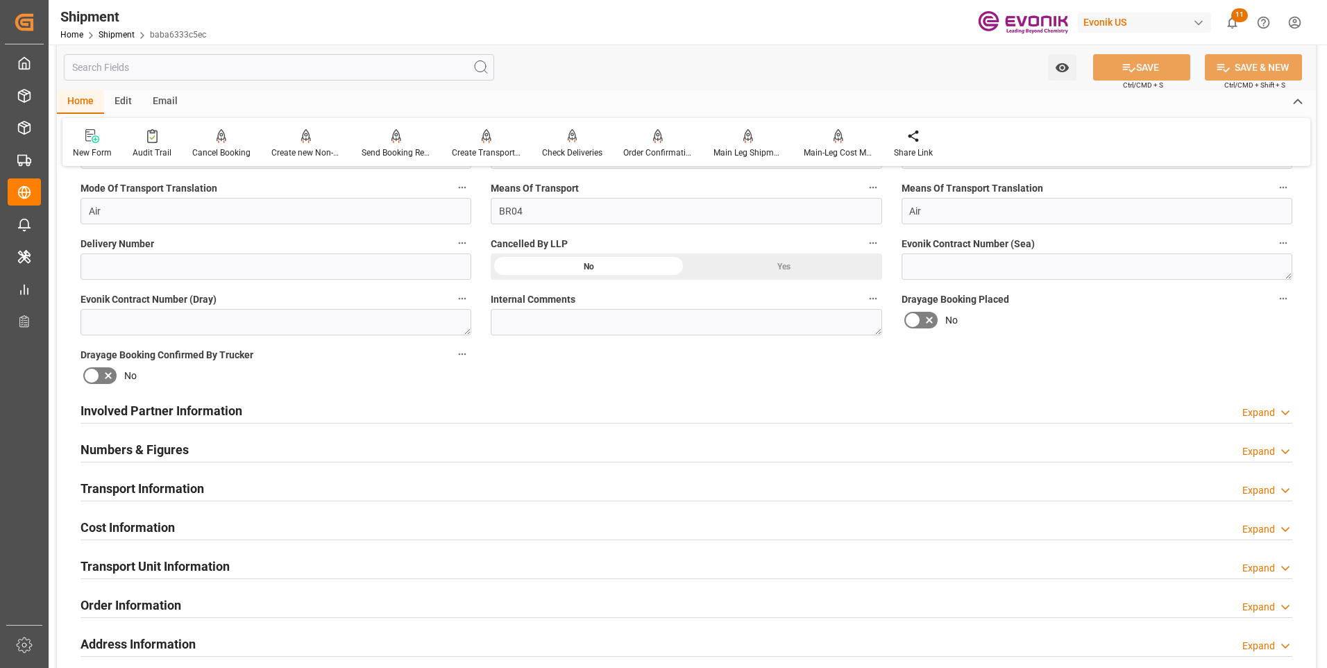
scroll to position [625, 0]
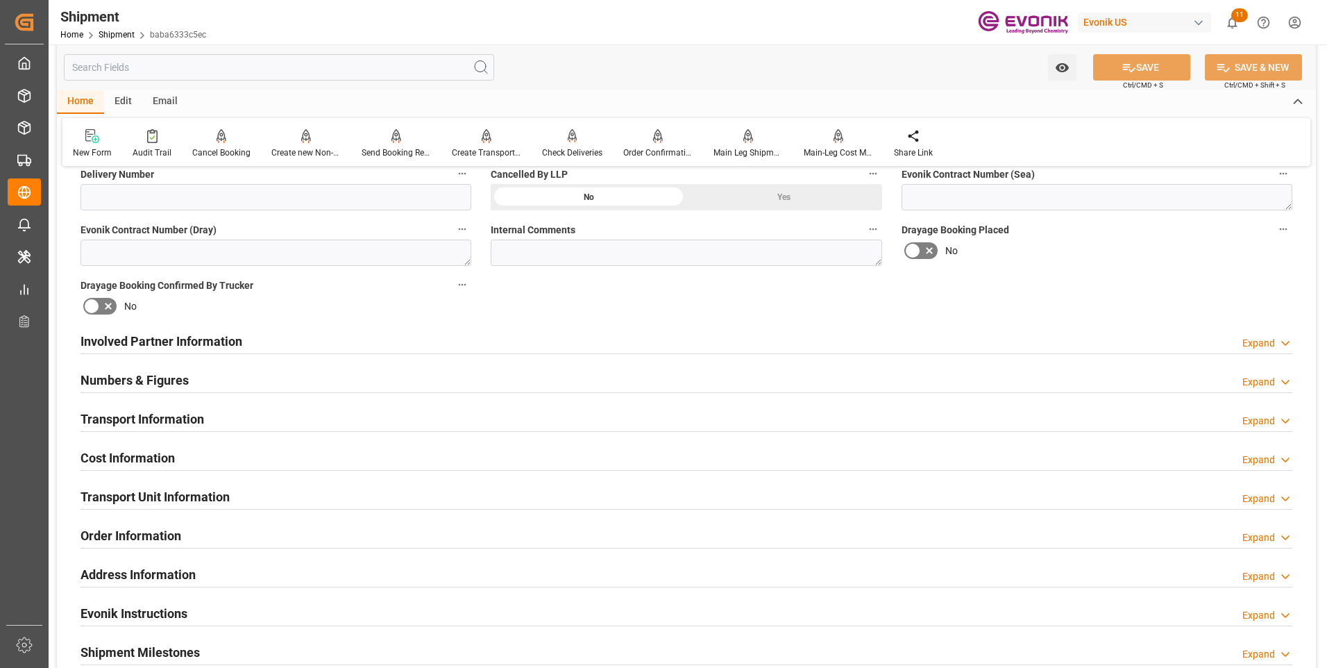
click at [274, 340] on div "Involved Partner Information Expand" at bounding box center [687, 340] width 1212 height 26
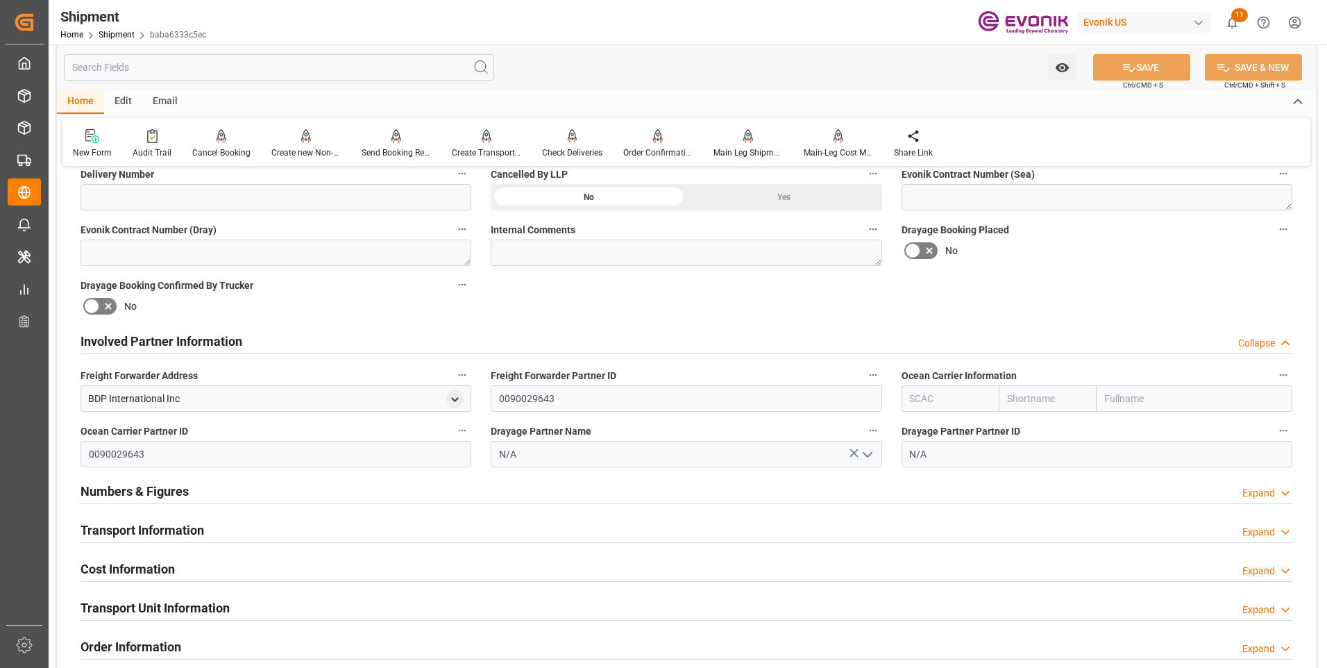
click at [416, 495] on div "Numbers & Figures Expand" at bounding box center [687, 490] width 1212 height 26
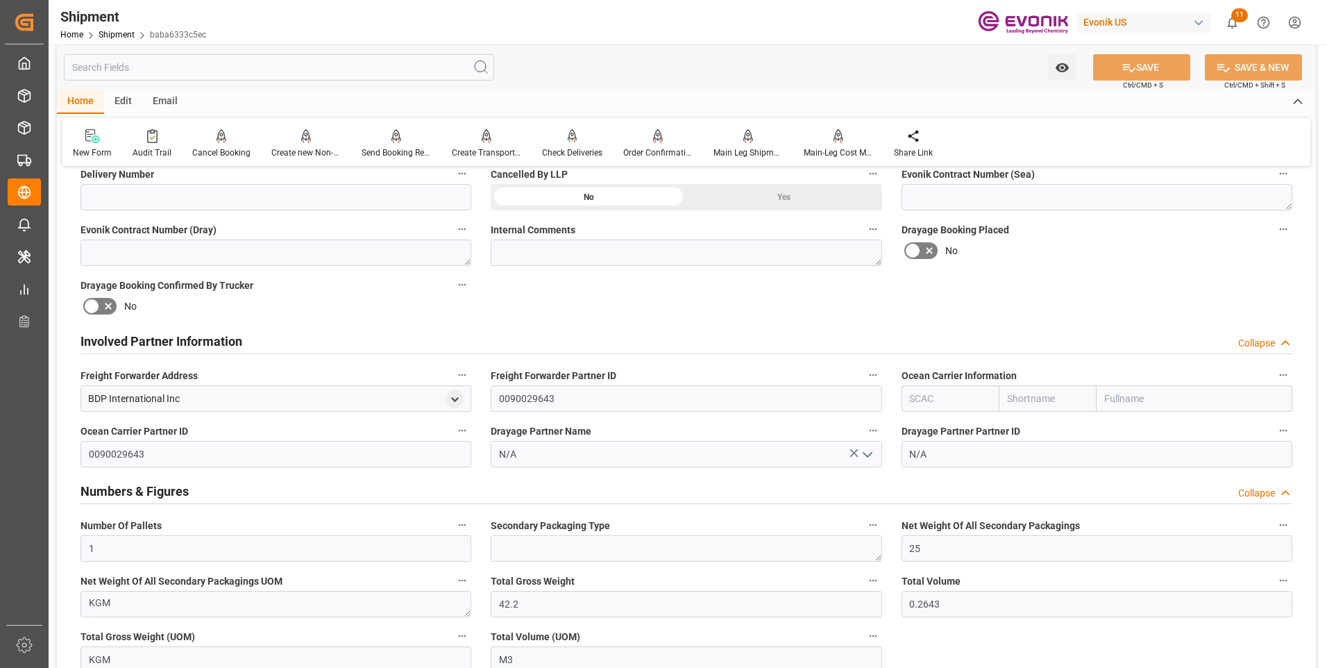
click at [416, 495] on div "Numbers & Figures Collapse" at bounding box center [687, 490] width 1212 height 26
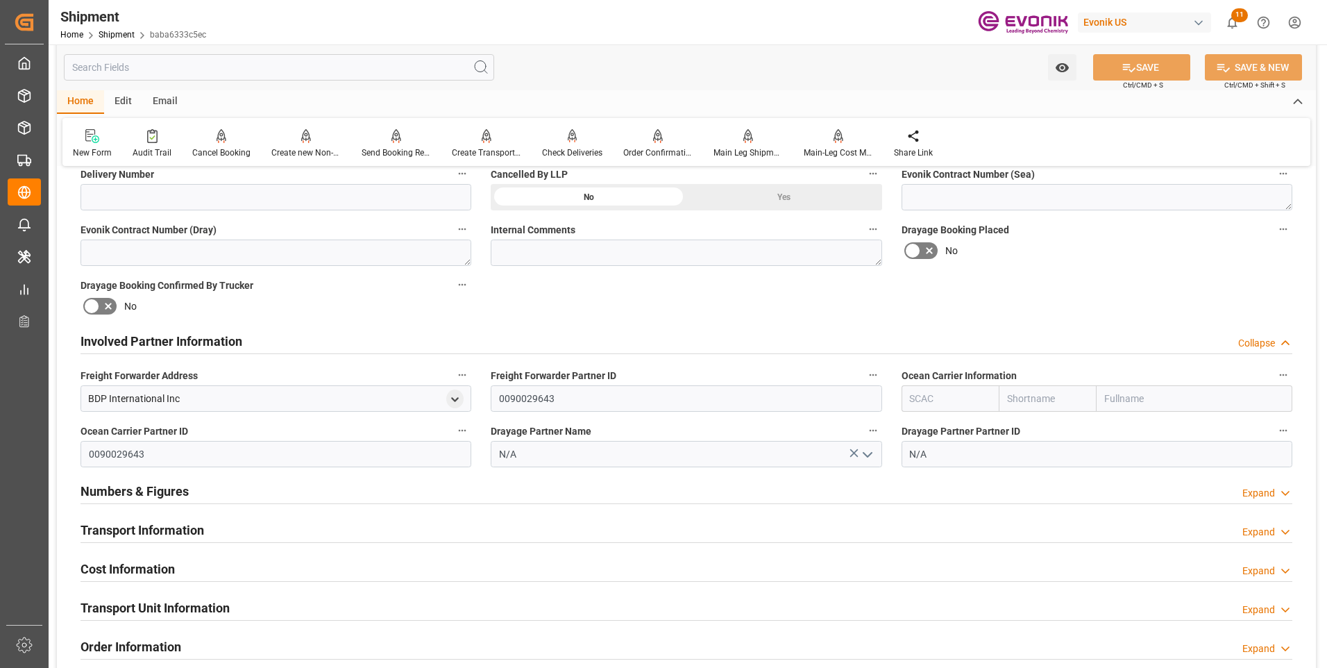
scroll to position [694, 0]
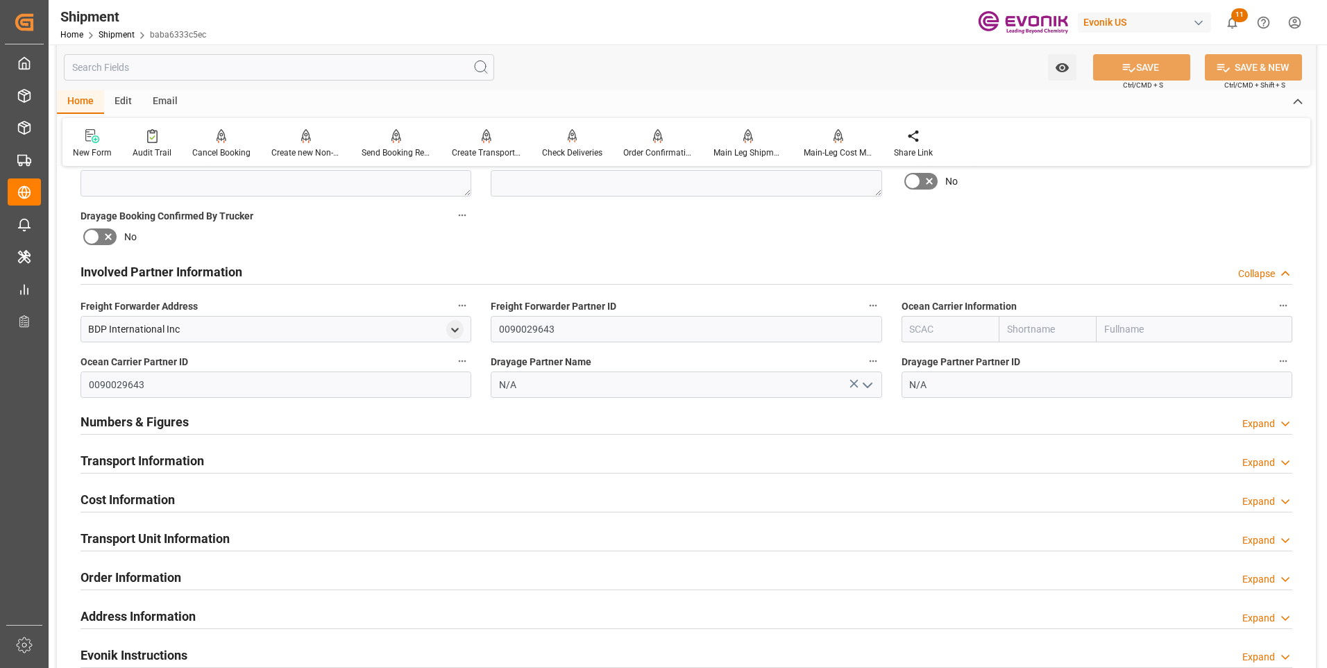
click at [311, 495] on div "Cost Information Expand" at bounding box center [687, 498] width 1212 height 26
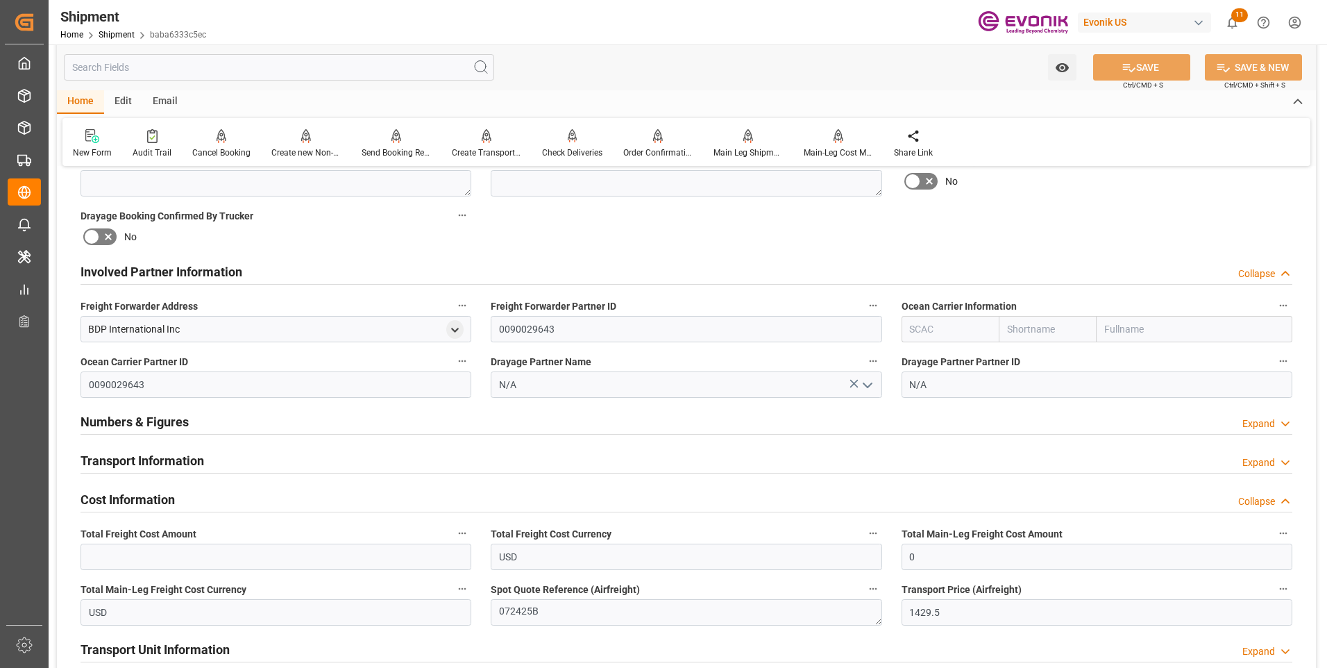
click at [321, 455] on div "Transport Information Expand" at bounding box center [687, 459] width 1212 height 26
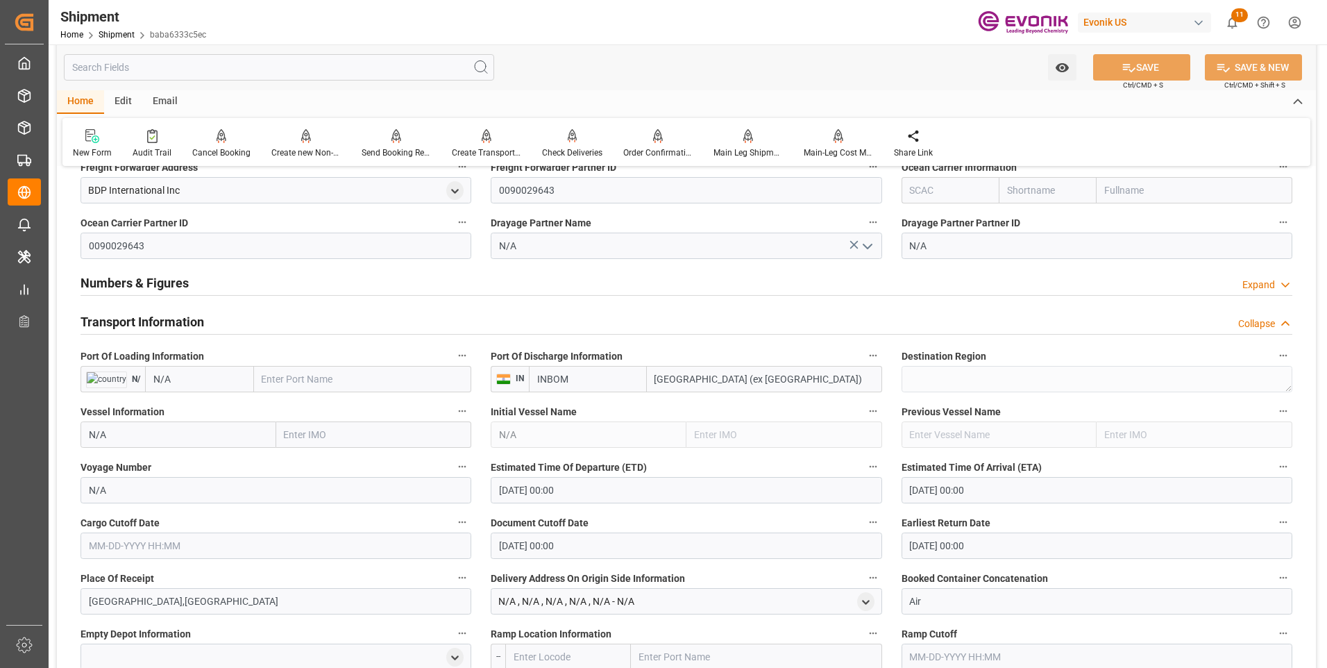
scroll to position [902, 0]
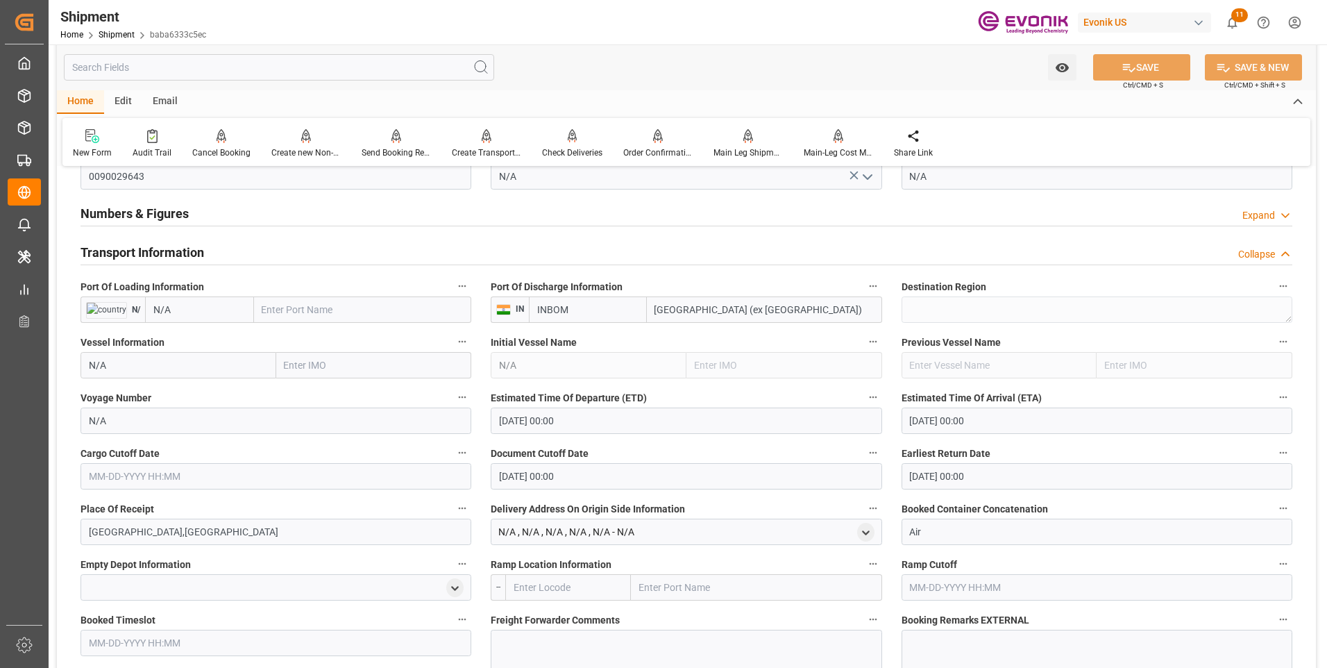
click at [584, 429] on input "[DATE] 00:00" at bounding box center [686, 420] width 391 height 26
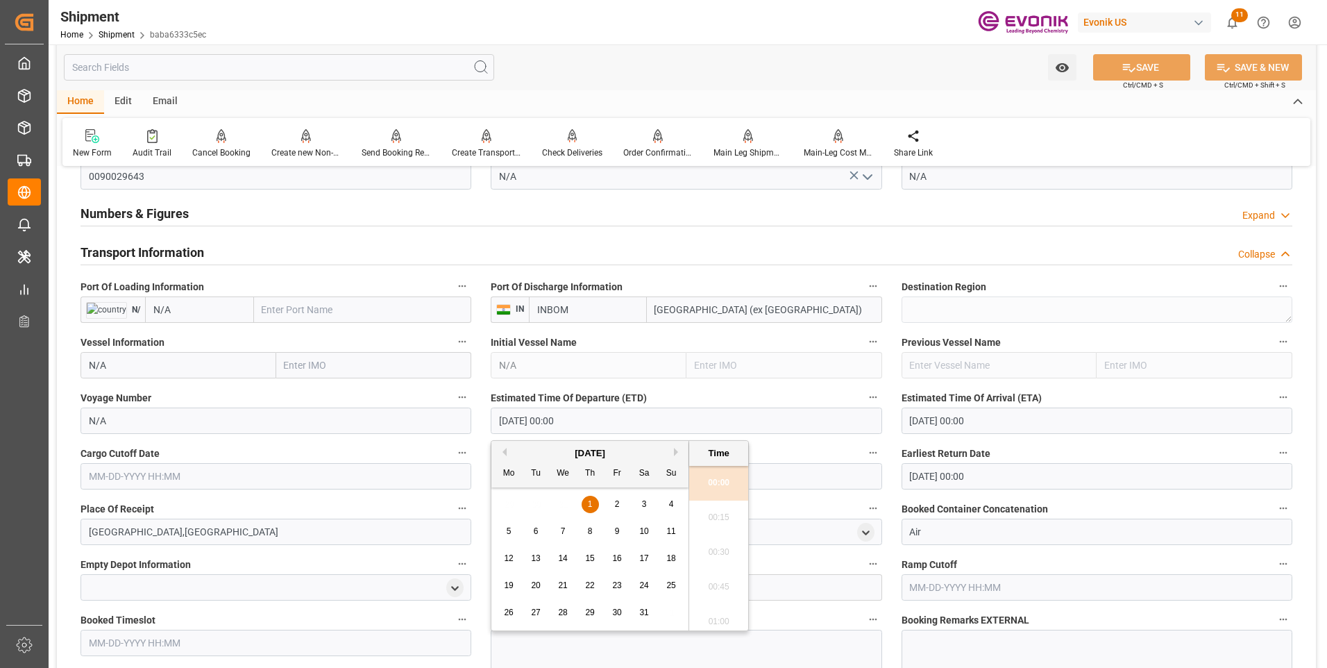
click at [587, 422] on input "[DATE] 00:00" at bounding box center [686, 420] width 391 height 26
drag, startPoint x: 605, startPoint y: 425, endPoint x: 451, endPoint y: 419, distance: 153.6
click at [451, 419] on div "Booking Confirmation Milestone Bar Collapse Submitted to FFW for Booking (Pendi…" at bounding box center [686, 325] width 1259 height 2098
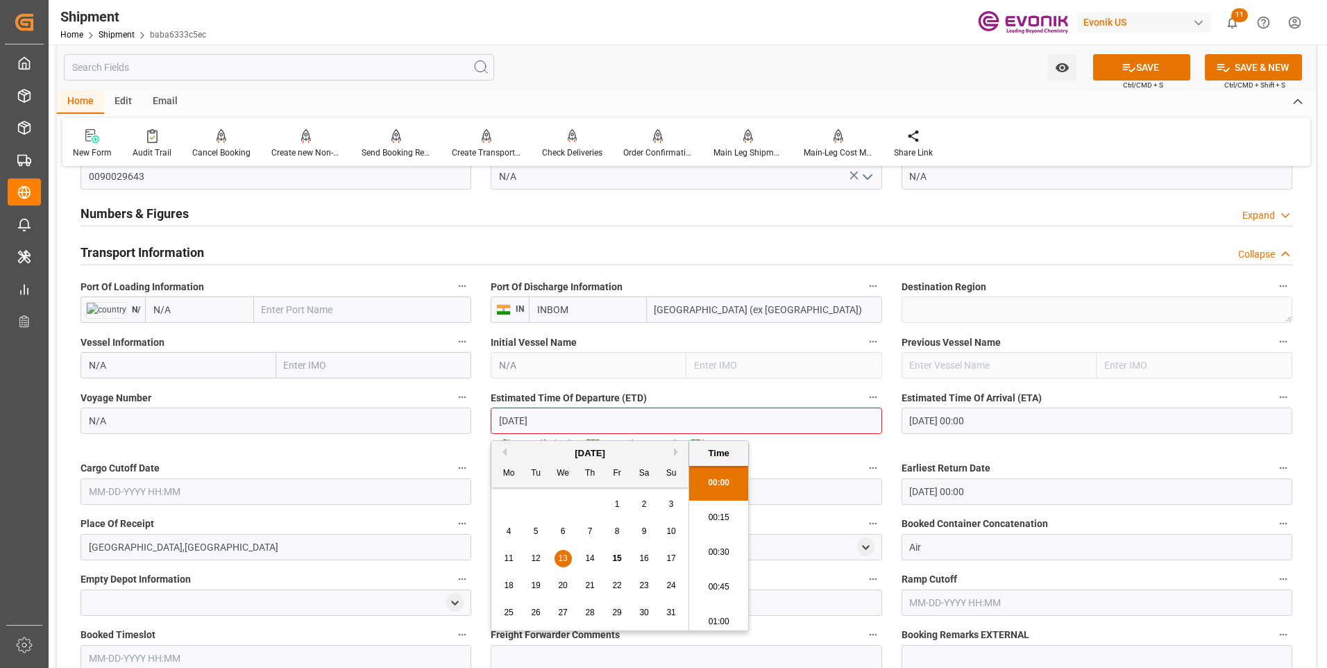
click at [716, 523] on li "00:15" at bounding box center [718, 517] width 59 height 35
type input "[DATE] 00:15"
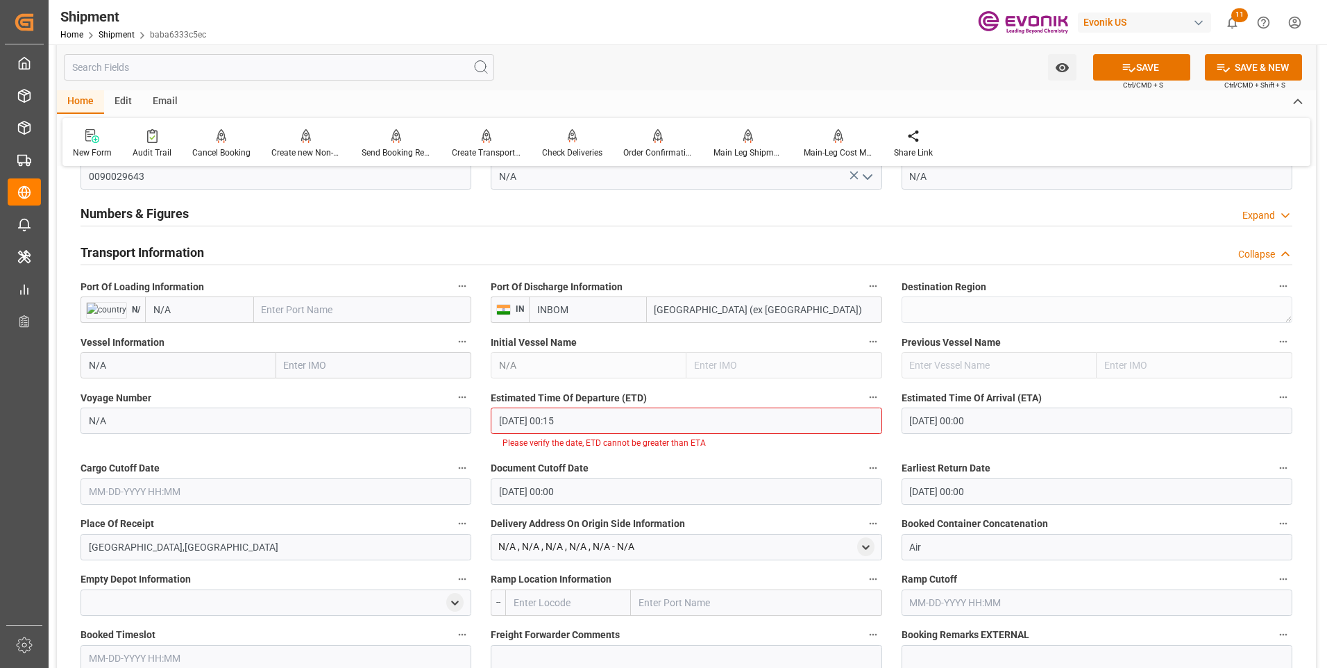
click at [1015, 422] on input "[DATE] 00:00" at bounding box center [1097, 420] width 391 height 26
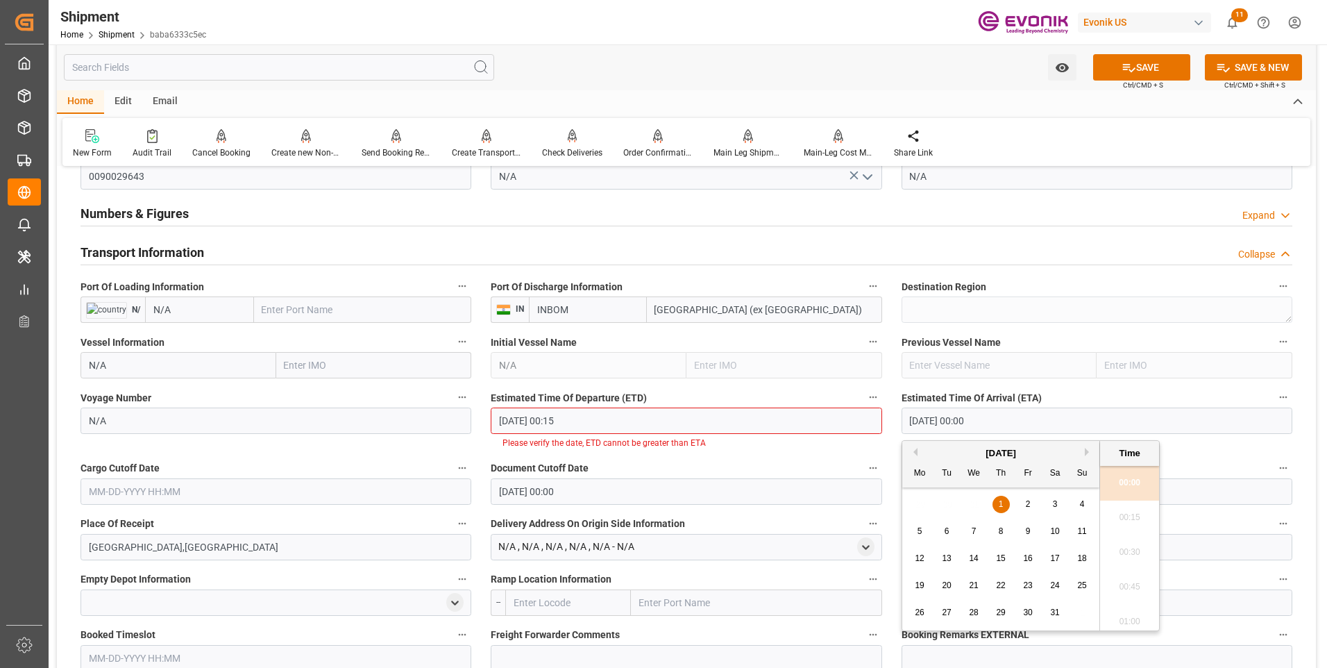
drag, startPoint x: 1029, startPoint y: 418, endPoint x: 865, endPoint y: 412, distance: 163.9
click at [865, 412] on div "Booking Confirmation Milestone Bar Collapse Submitted to FFW for Booking (Pendi…" at bounding box center [686, 332] width 1259 height 2113
click at [1122, 556] on li "00:30" at bounding box center [1129, 552] width 59 height 35
type input "[DATE] 00:30"
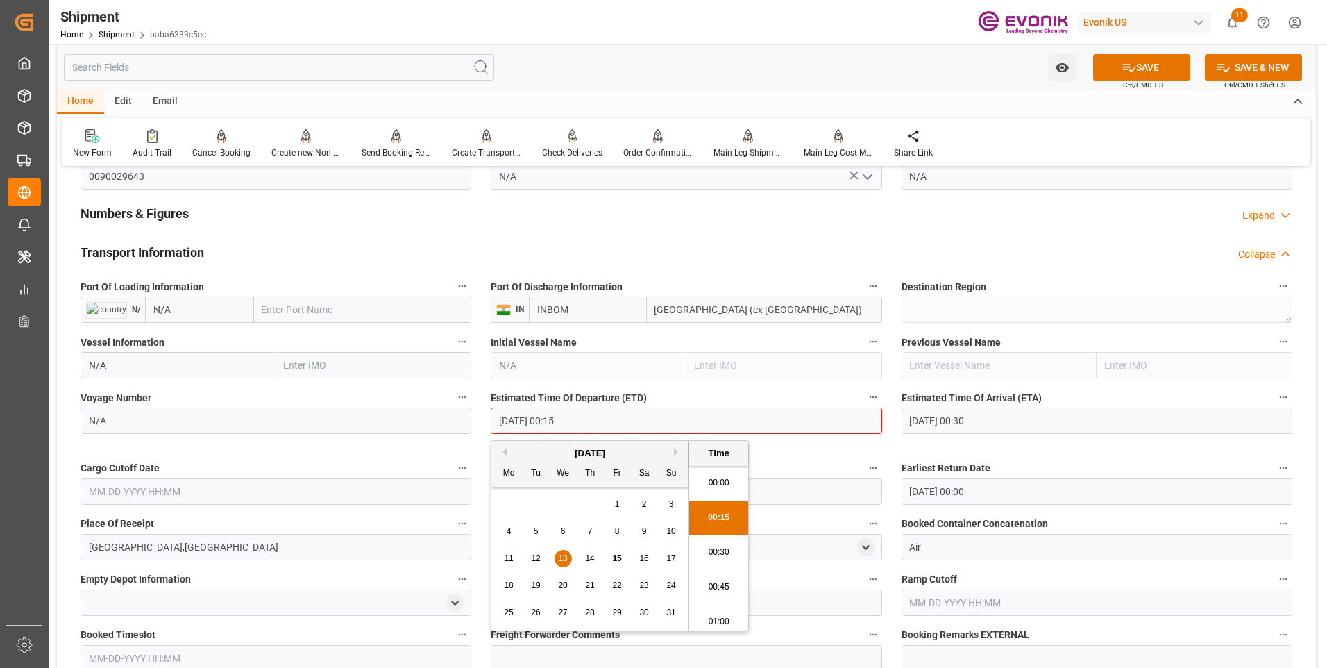
click at [584, 424] on input "[DATE] 00:15" at bounding box center [686, 420] width 391 height 26
drag, startPoint x: 595, startPoint y: 419, endPoint x: 478, endPoint y: 421, distance: 117.3
click at [478, 421] on div "Booking Confirmation Milestone Bar Collapse Submitted to FFW for Booking (Pendi…" at bounding box center [686, 332] width 1259 height 2113
click at [264, 486] on input "text" at bounding box center [276, 491] width 391 height 26
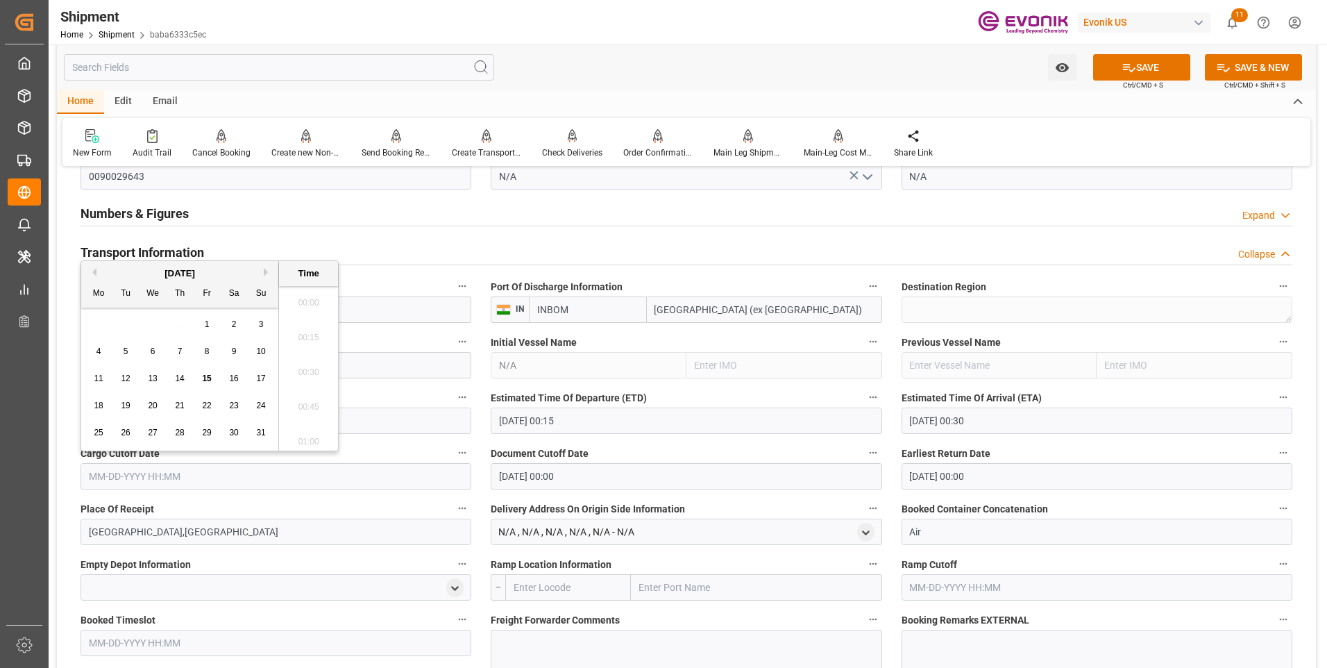
scroll to position [1289, 0]
paste input "[DATE] 00:15"
type input "[DATE] 00:15"
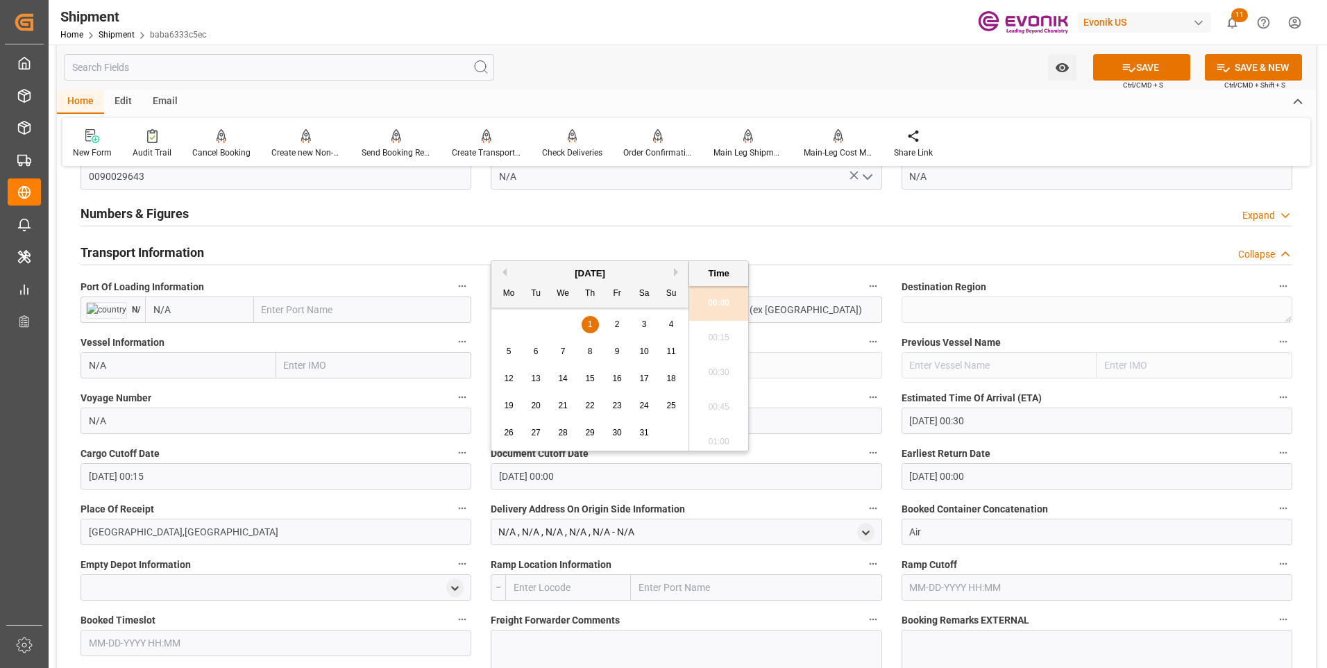
drag, startPoint x: 584, startPoint y: 479, endPoint x: 475, endPoint y: 477, distance: 109.0
click at [475, 477] on div "Booking Confirmation Milestone Bar Collapse Submitted to FFW for Booking (Pendi…" at bounding box center [686, 325] width 1259 height 2098
paste input "[DATE] 00:15"
type input "[DATE] 00:15"
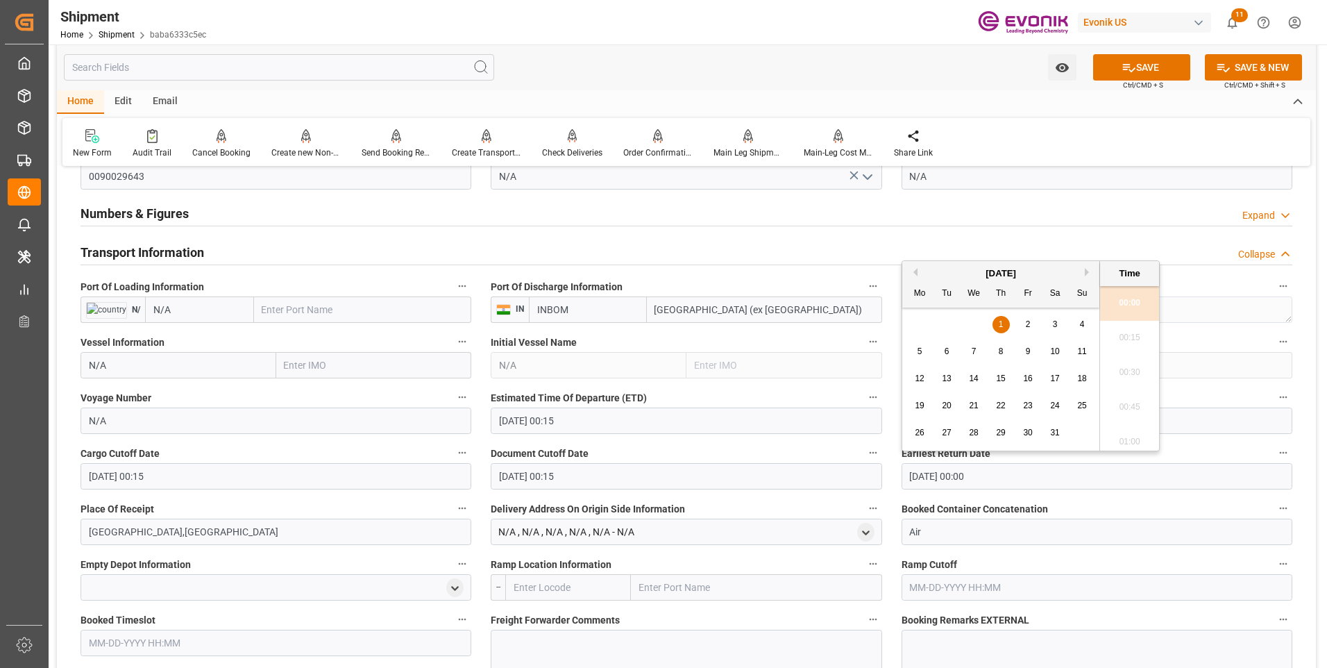
drag, startPoint x: 993, startPoint y: 478, endPoint x: 884, endPoint y: 477, distance: 108.3
click at [884, 477] on div "Booking Confirmation Milestone Bar Collapse Submitted to FFW for Booking (Pendi…" at bounding box center [686, 325] width 1259 height 2098
paste input "[DATE] 00:15"
type input "[DATE] 00:15"
click at [1133, 347] on li "00:15" at bounding box center [1129, 338] width 59 height 35
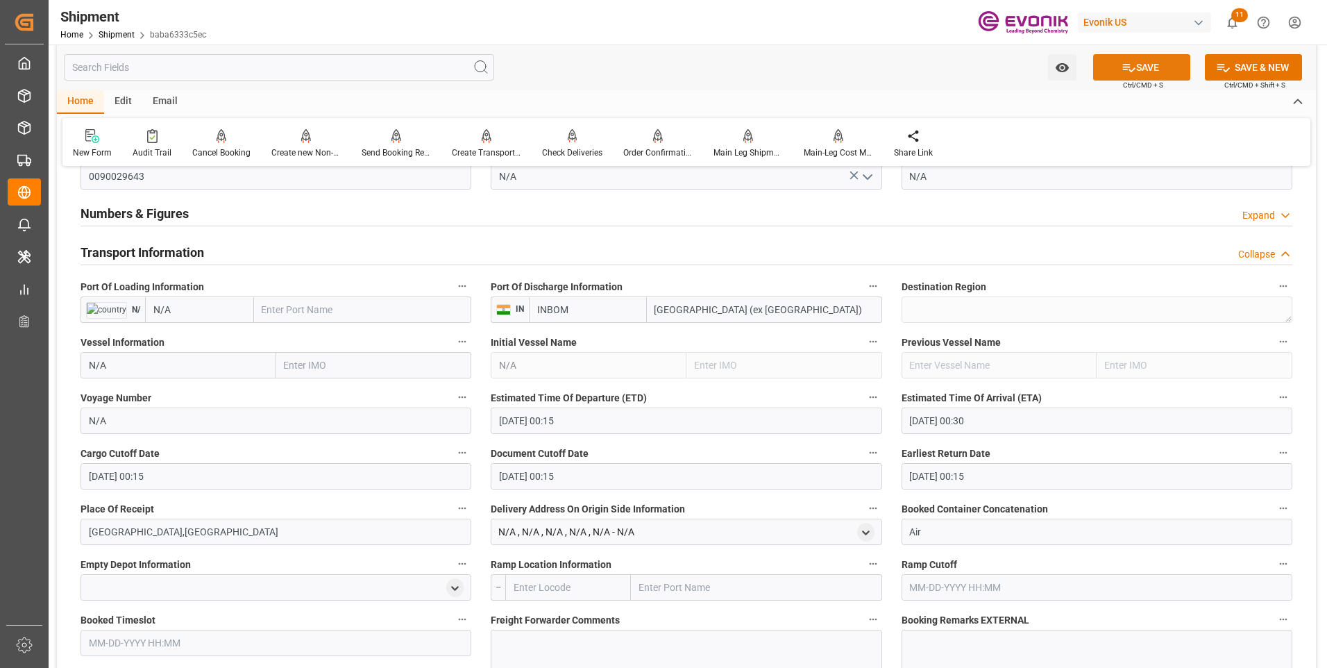
click at [1141, 69] on button "SAVE" at bounding box center [1141, 67] width 97 height 26
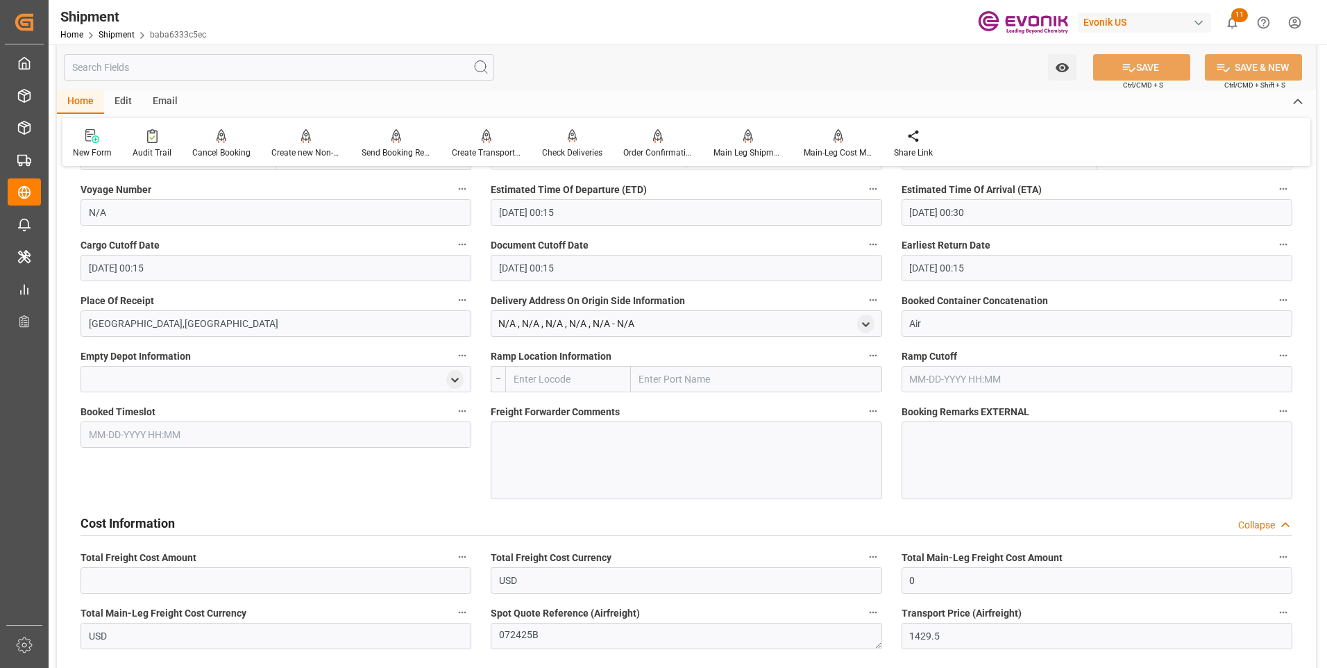
scroll to position [1180, 0]
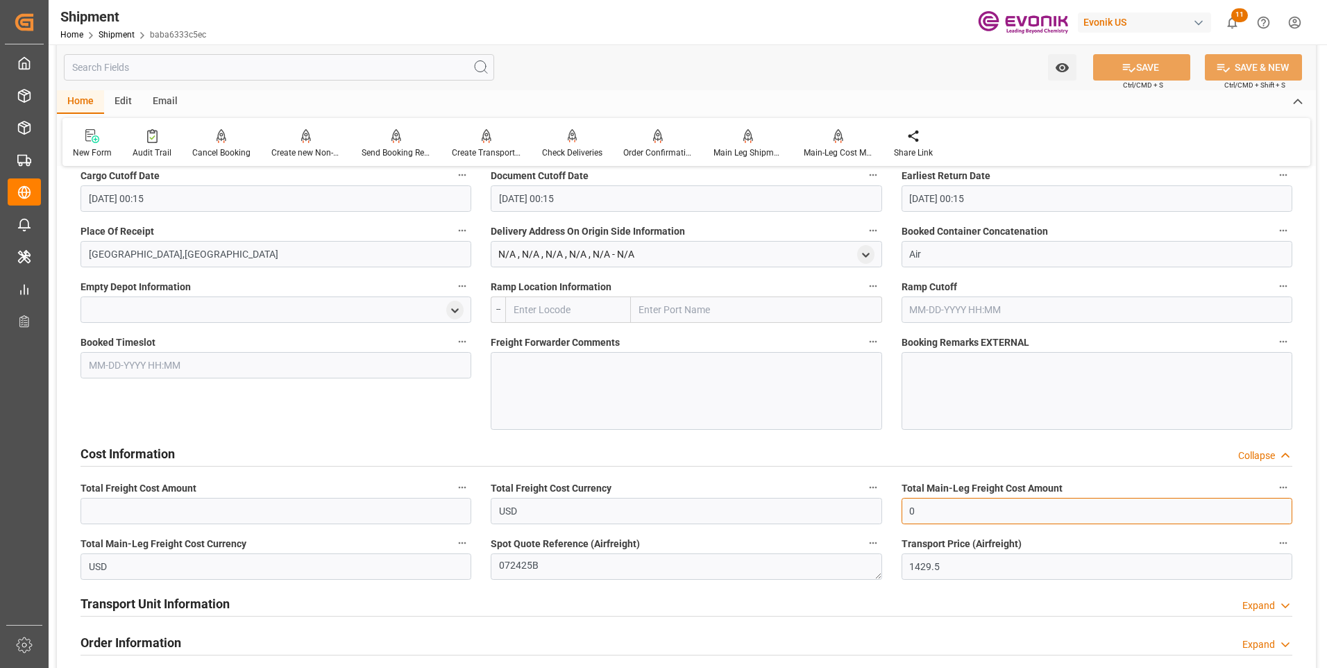
click at [942, 510] on input "0" at bounding box center [1097, 511] width 391 height 26
drag, startPoint x: 955, startPoint y: 510, endPoint x: 879, endPoint y: 509, distance: 76.4
click at [879, 509] on div "Booking Confirmation Milestone Bar Collapse Submitted to FFW for Booking (Pendi…" at bounding box center [686, 47] width 1259 height 2098
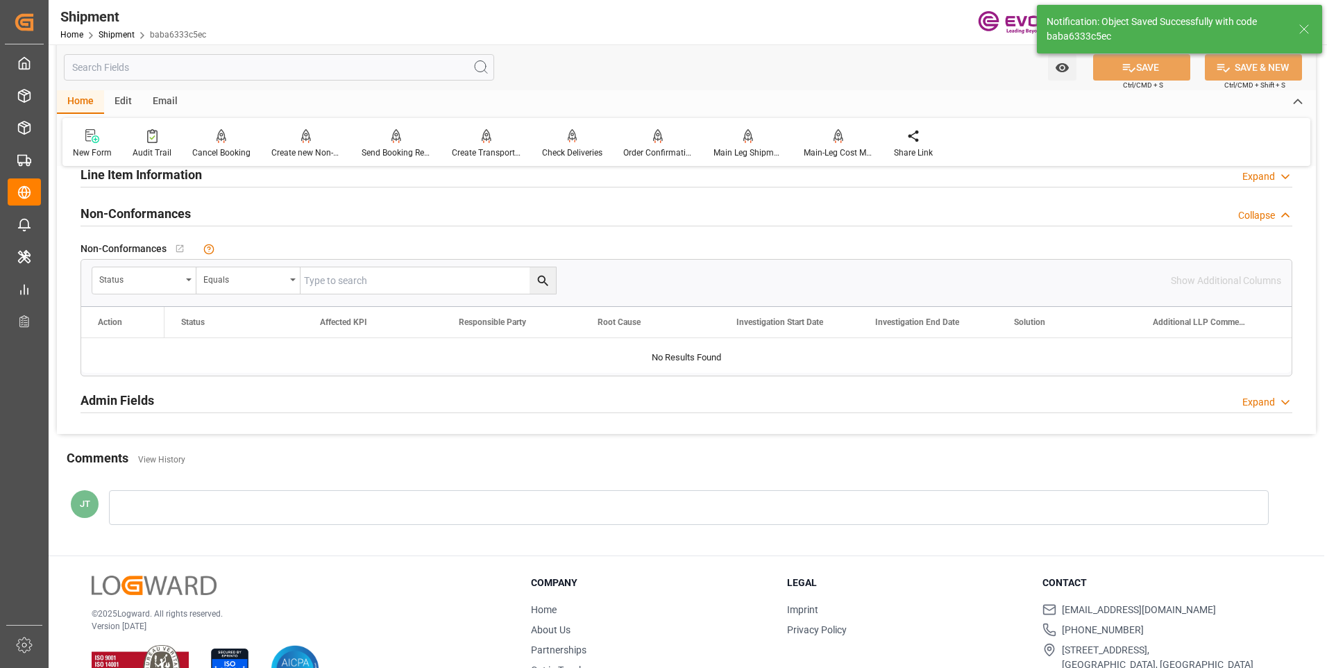
scroll to position [629, 0]
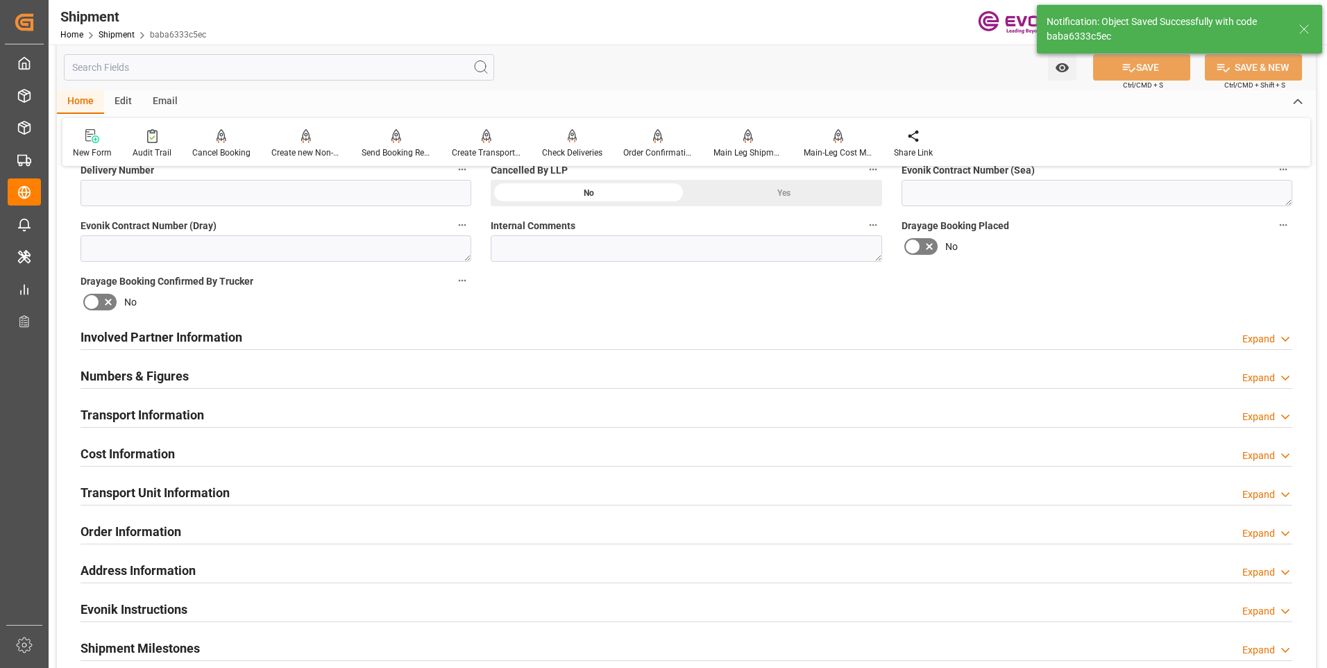
click at [438, 446] on div "Cost Information Expand" at bounding box center [687, 452] width 1212 height 26
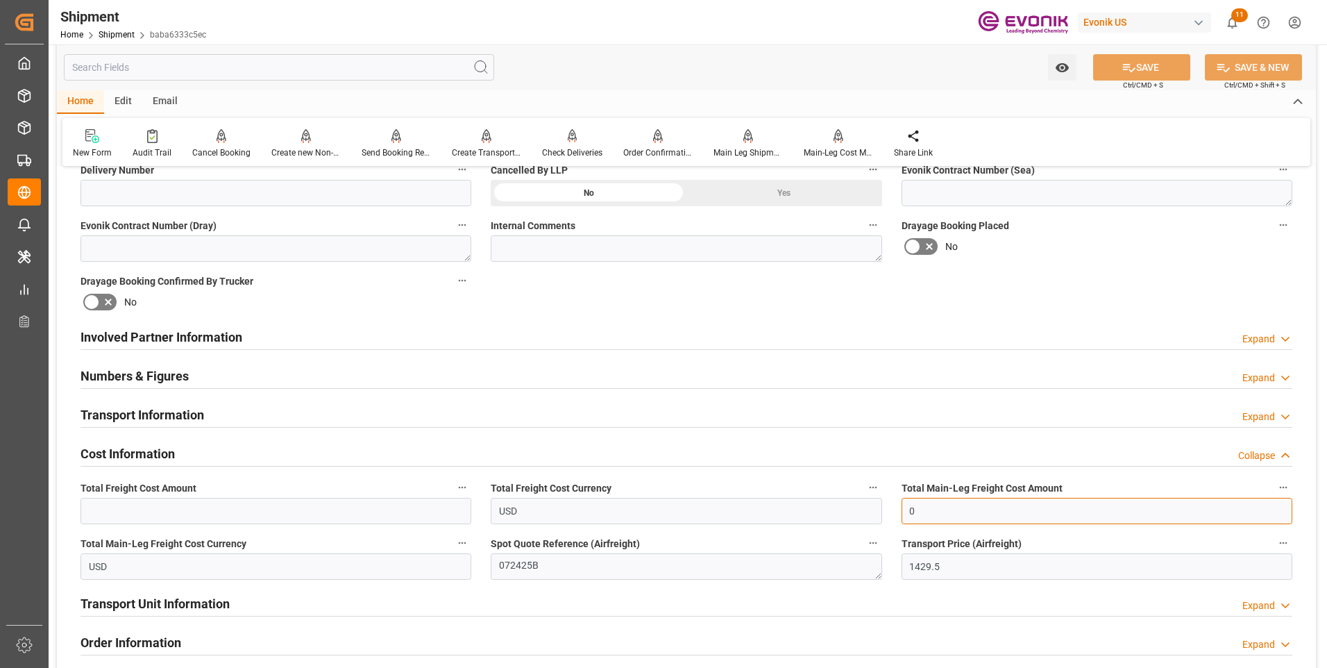
click at [929, 503] on input "0" at bounding box center [1097, 511] width 391 height 26
drag, startPoint x: 941, startPoint y: 508, endPoint x: 879, endPoint y: 519, distance: 62.8
click at [879, 519] on div "Booking Confirmation Milestone Bar Collapse Submitted to FFW for Booking (Pendi…" at bounding box center [686, 323] width 1259 height 1546
click at [922, 514] on input "1529.5" at bounding box center [1097, 511] width 391 height 26
type input "1429.5"
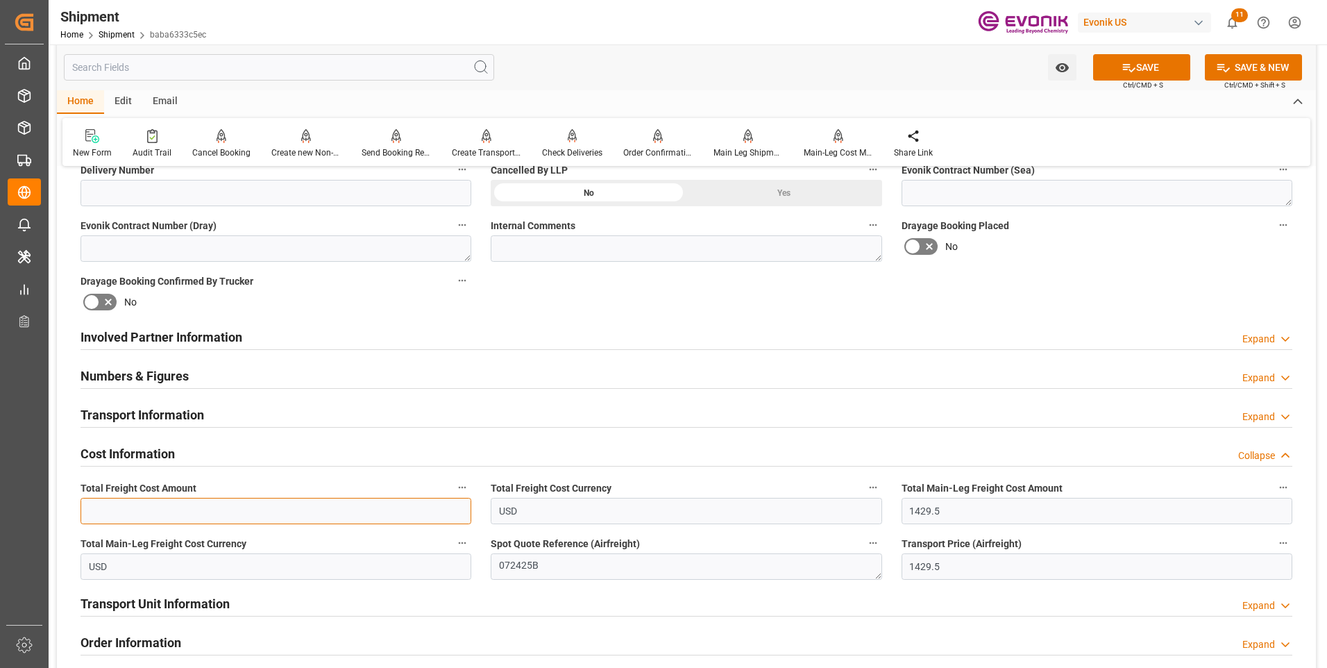
click at [167, 504] on input "text" at bounding box center [276, 511] width 391 height 26
type input "1426.5"
click at [1150, 69] on button "SAVE" at bounding box center [1141, 67] width 97 height 26
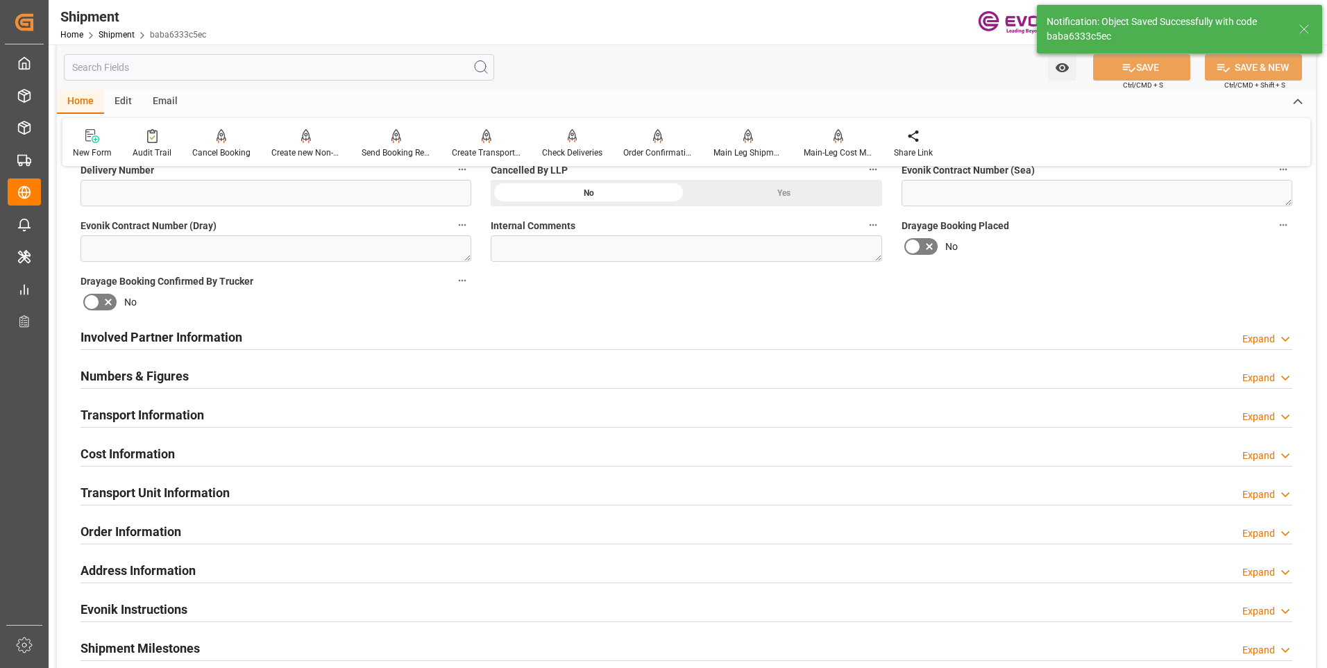
click at [276, 420] on div "Transport Information Expand" at bounding box center [687, 414] width 1212 height 26
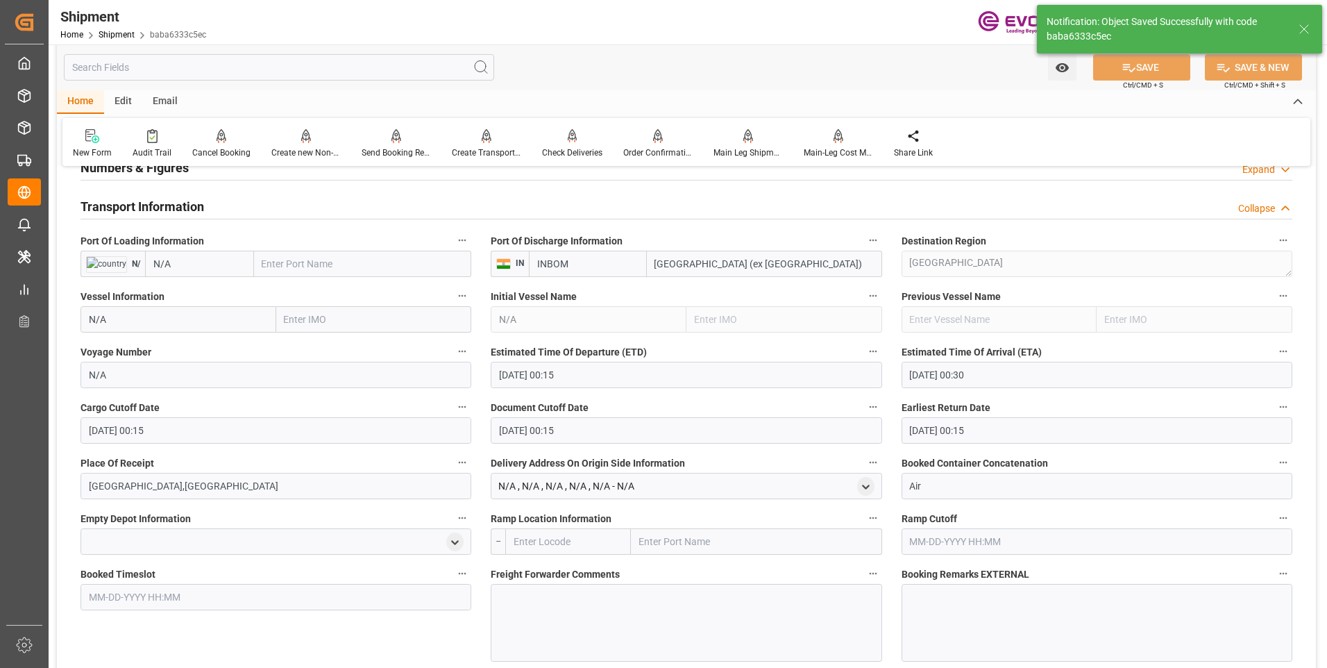
scroll to position [907, 0]
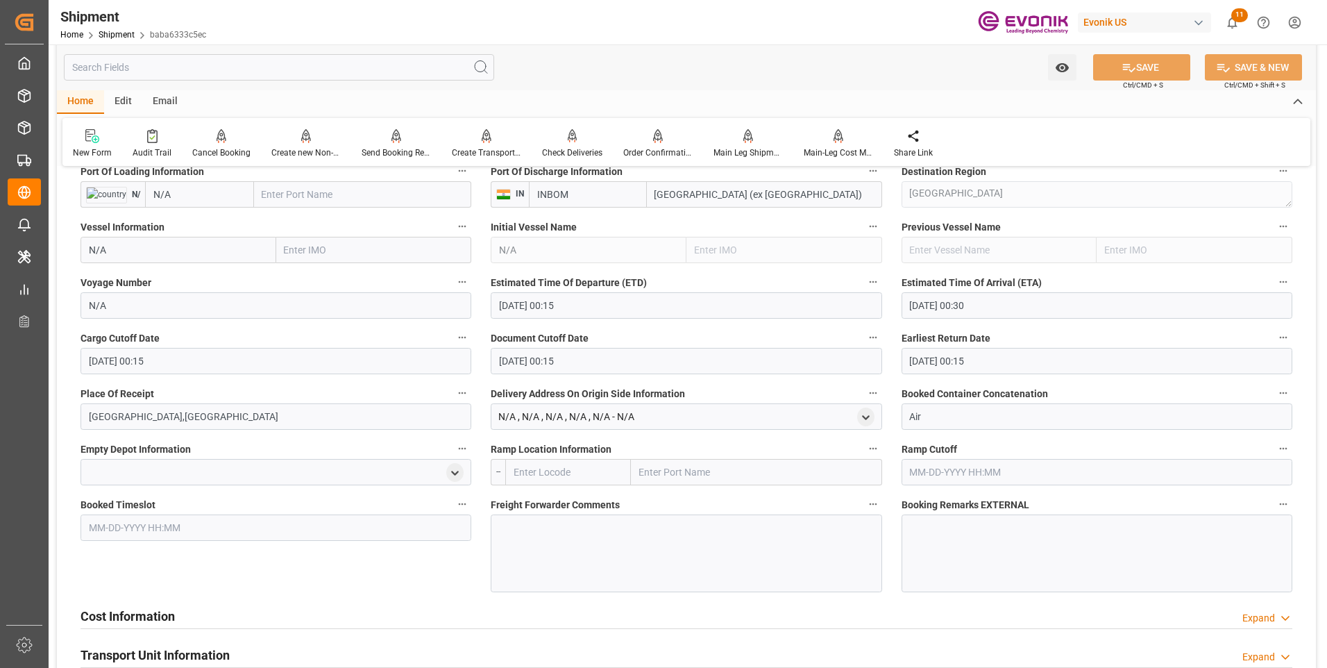
click at [207, 612] on div "Cost Information Expand" at bounding box center [687, 615] width 1212 height 26
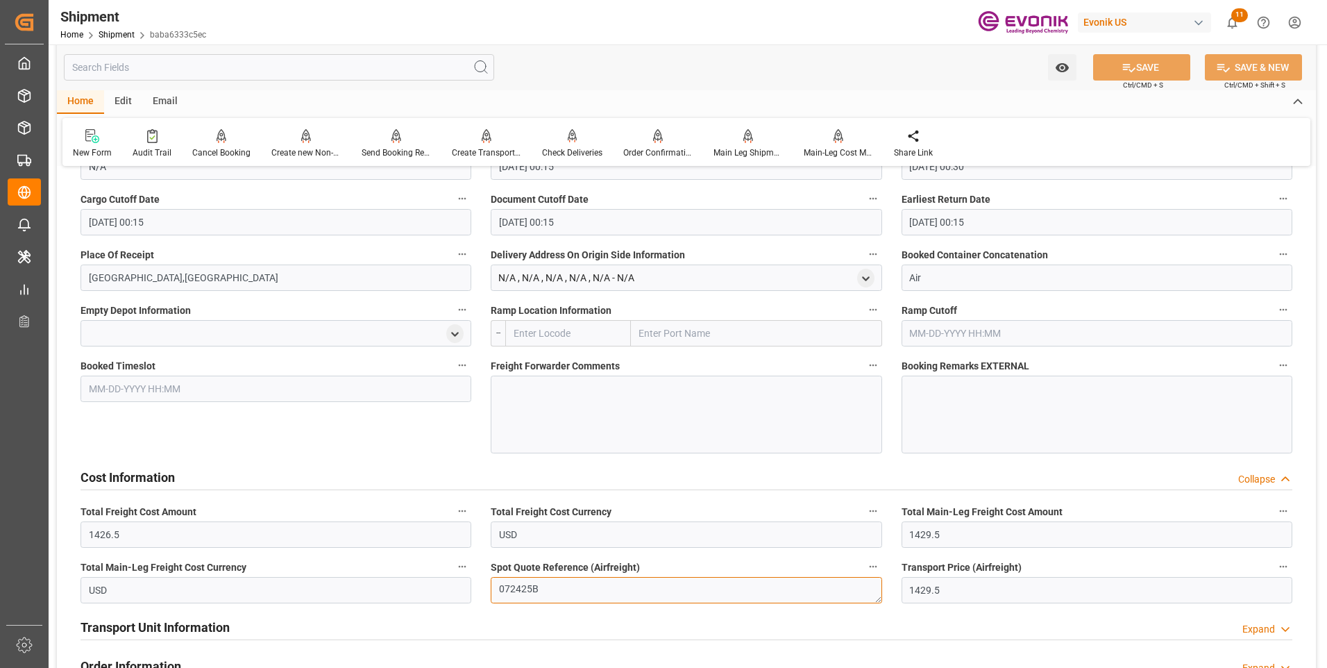
click at [528, 588] on textarea "072425B" at bounding box center [686, 590] width 391 height 26
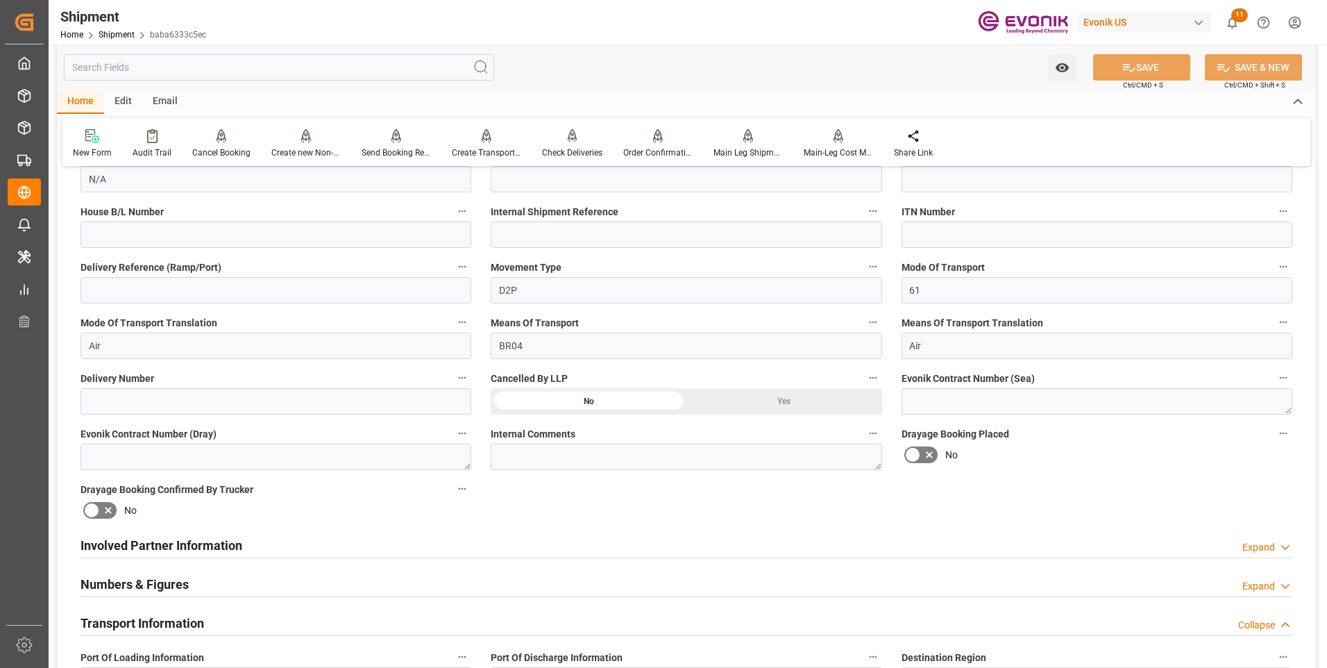
scroll to position [212, 0]
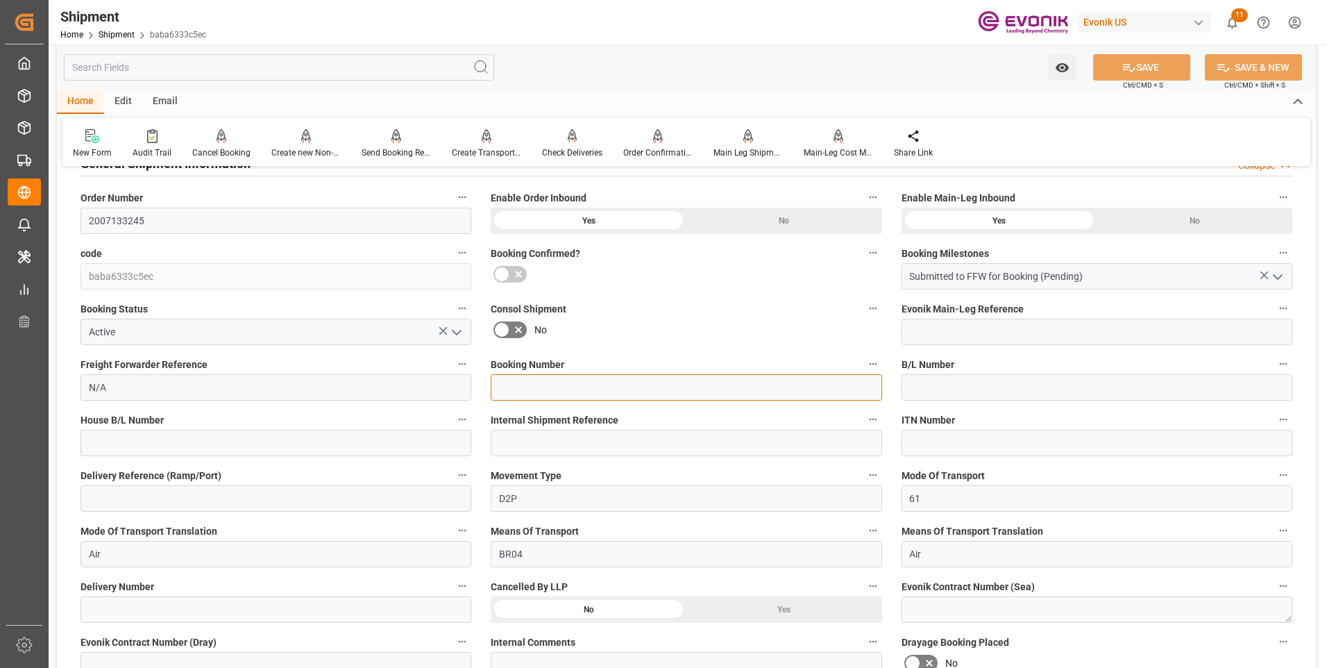
click at [533, 387] on input at bounding box center [686, 387] width 391 height 26
paste input "072425B"
type input "072425B"
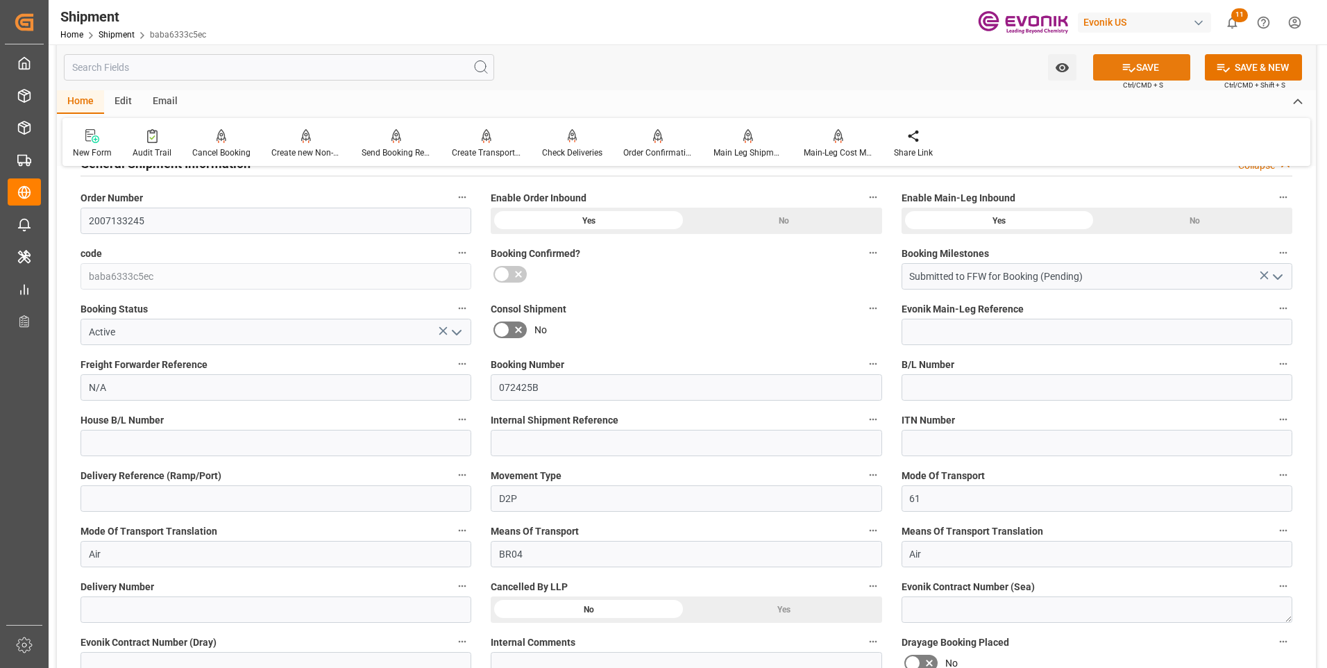
click at [1128, 70] on icon at bounding box center [1129, 68] width 12 height 8
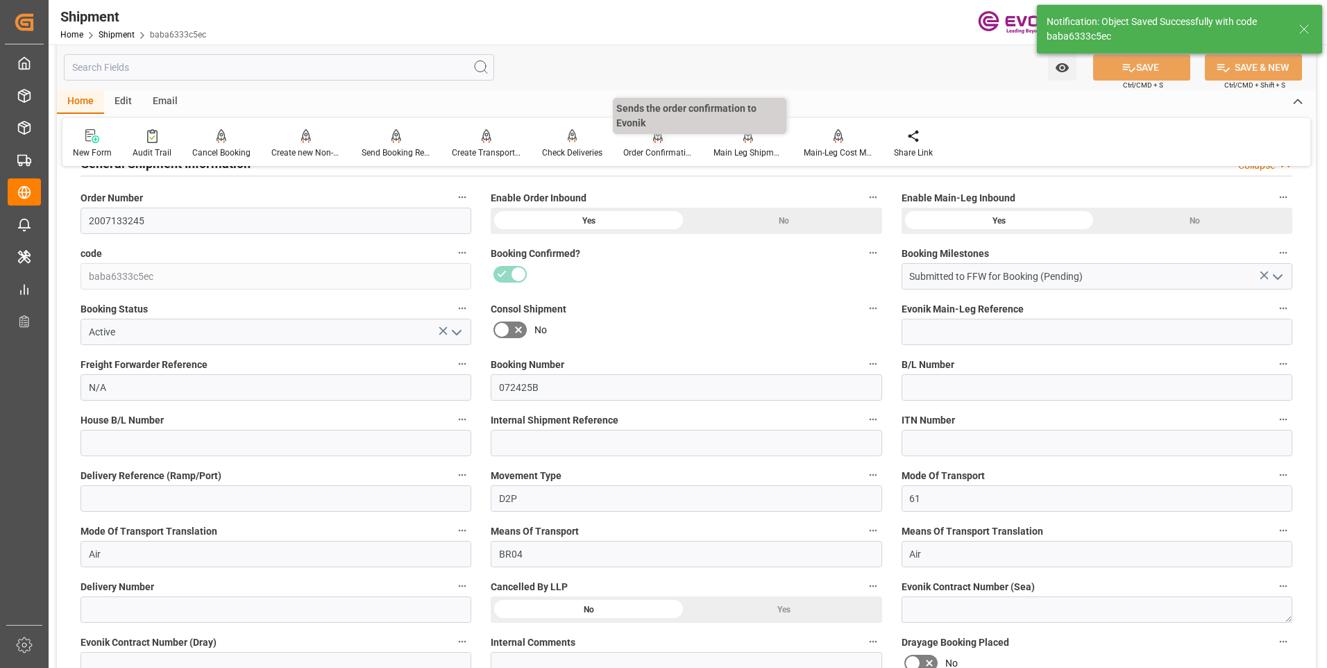
click at [677, 148] on div "Order Confirmation" at bounding box center [657, 152] width 69 height 12
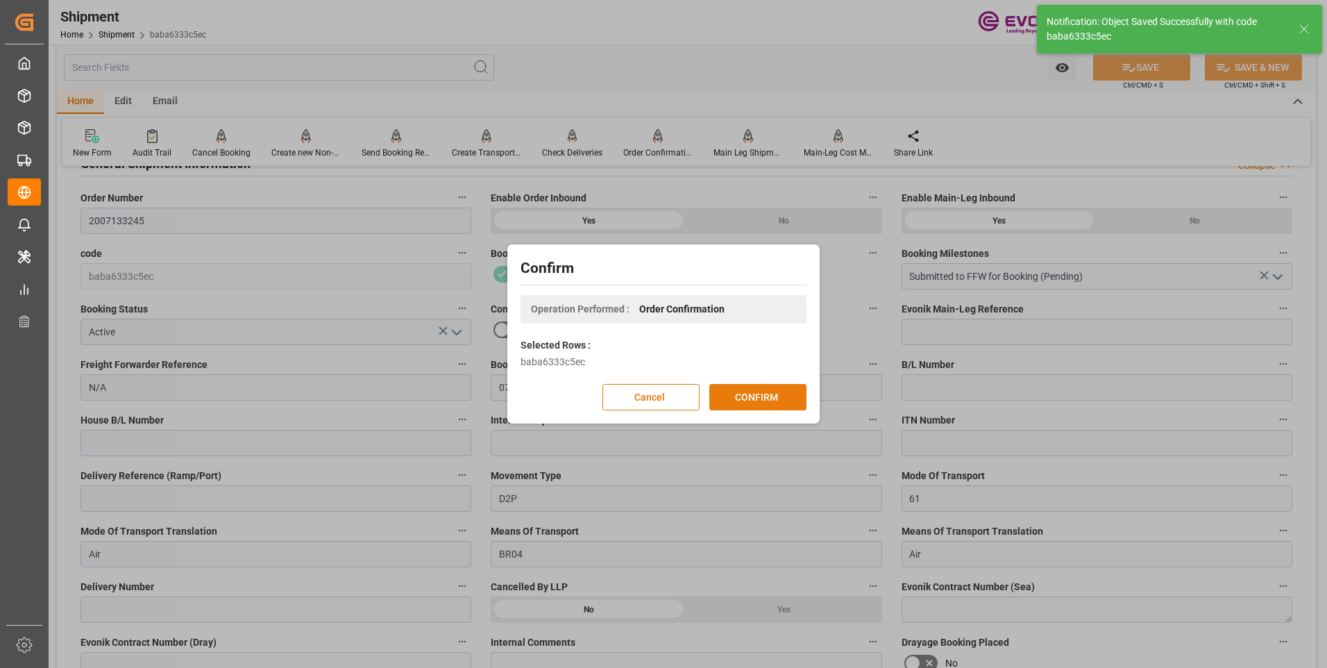
click at [739, 389] on button "CONFIRM" at bounding box center [757, 397] width 97 height 26
